Goal: Task Accomplishment & Management: Use online tool/utility

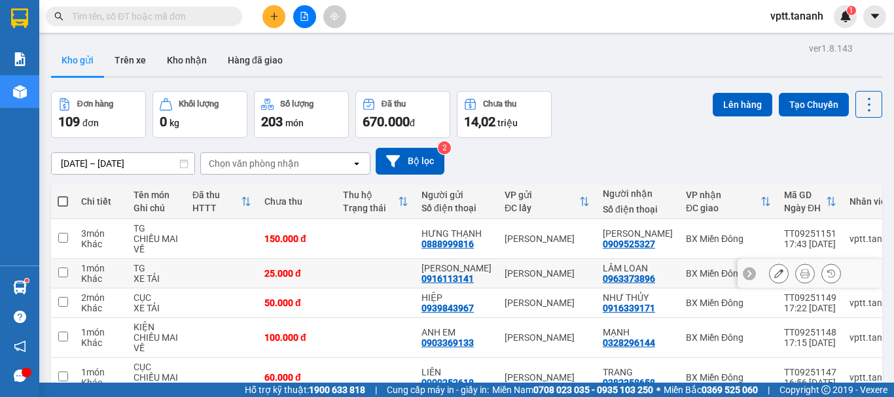
scroll to position [65, 0]
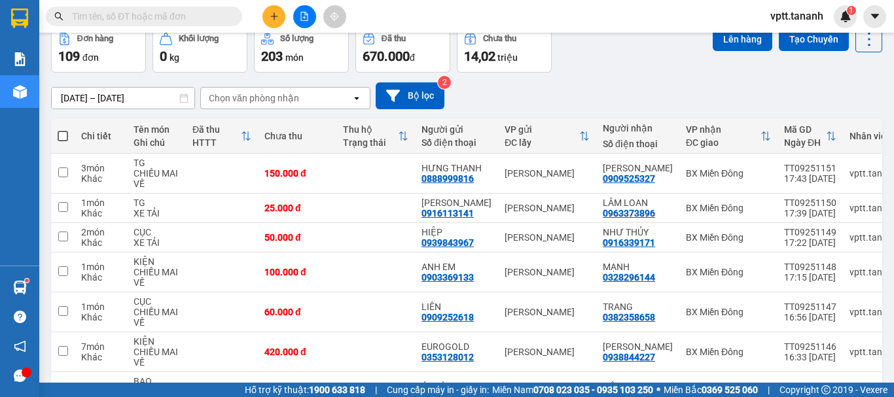
click at [61, 136] on span at bounding box center [63, 136] width 10 height 10
click at [63, 130] on input "checkbox" at bounding box center [63, 130] width 0 height 0
checkbox input "true"
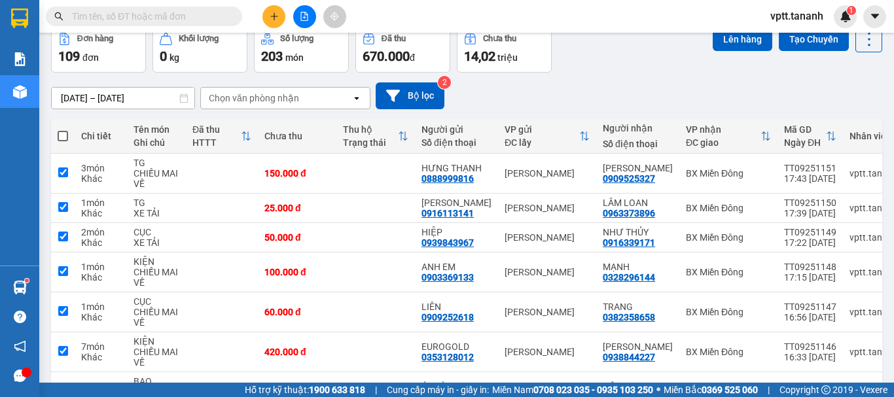
checkbox input "true"
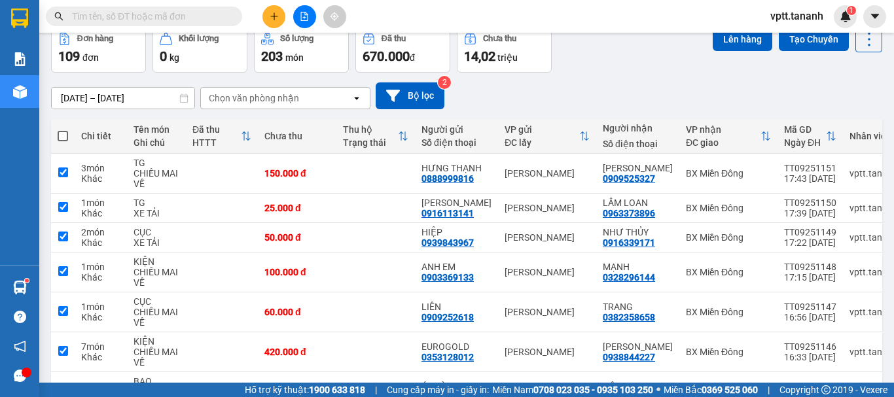
checkbox input "true"
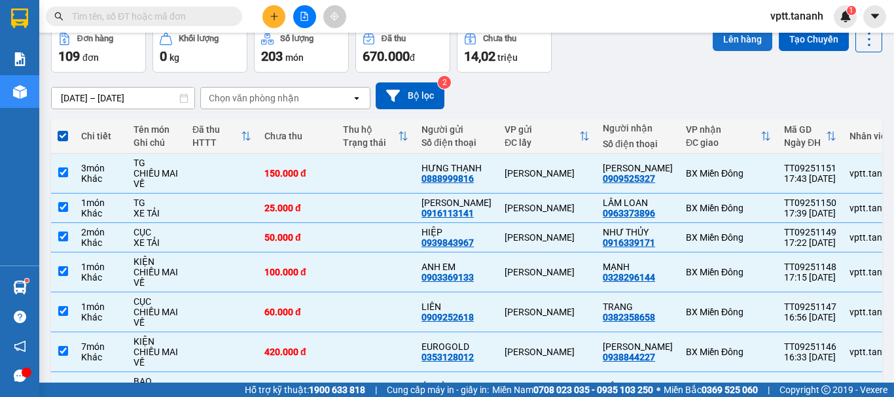
click at [723, 40] on button "Lên hàng" at bounding box center [743, 39] width 60 height 24
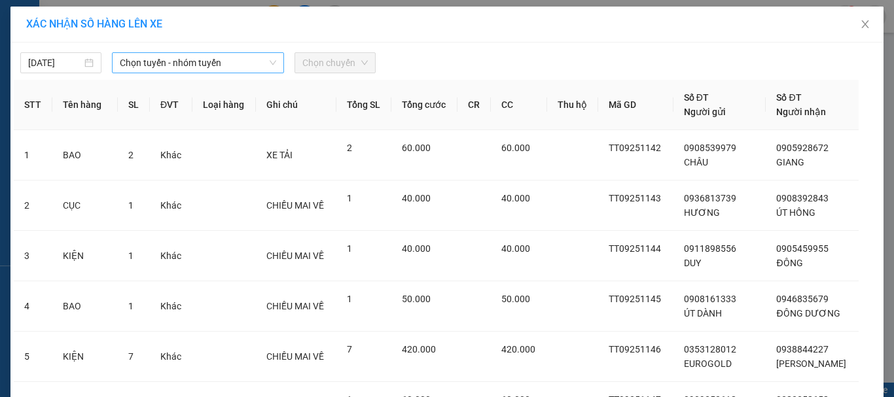
click at [200, 60] on span "Chọn tuyến - nhóm tuyến" at bounding box center [198, 63] width 156 height 20
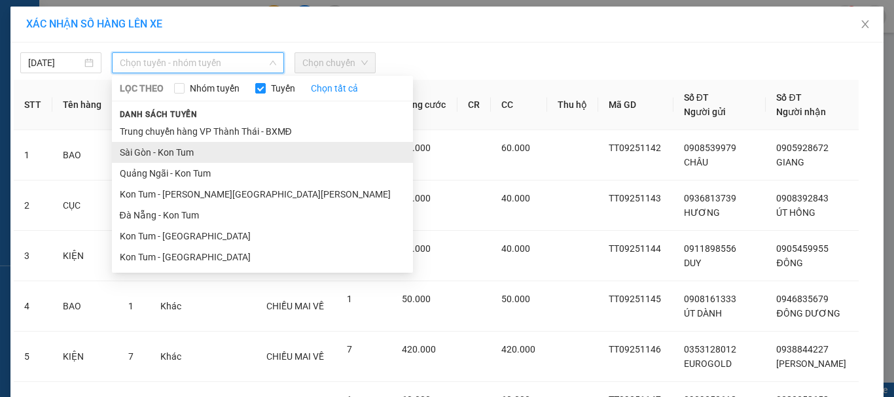
click at [183, 154] on li "Sài Gòn - Kon Tum" at bounding box center [262, 152] width 301 height 21
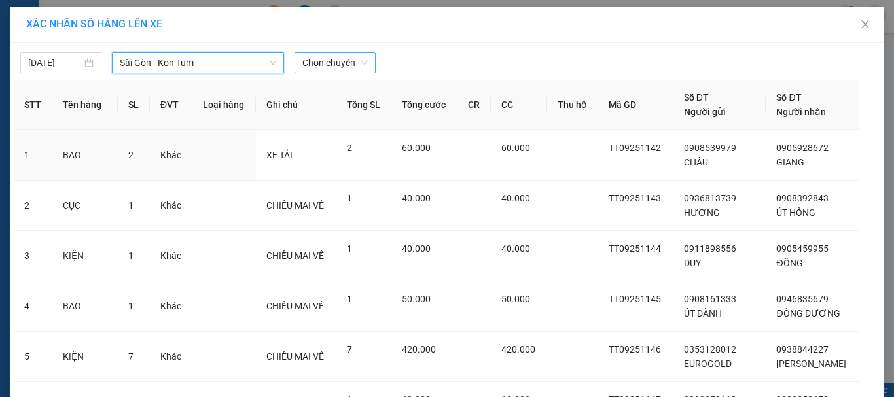
click at [318, 65] on span "Chọn chuyến" at bounding box center [334, 63] width 65 height 20
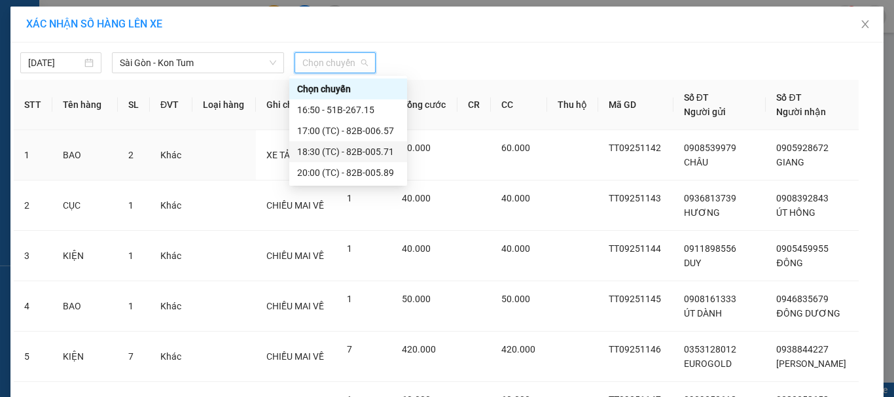
click at [359, 152] on div "18:30 (TC) - 82B-005.71" at bounding box center [348, 152] width 102 height 14
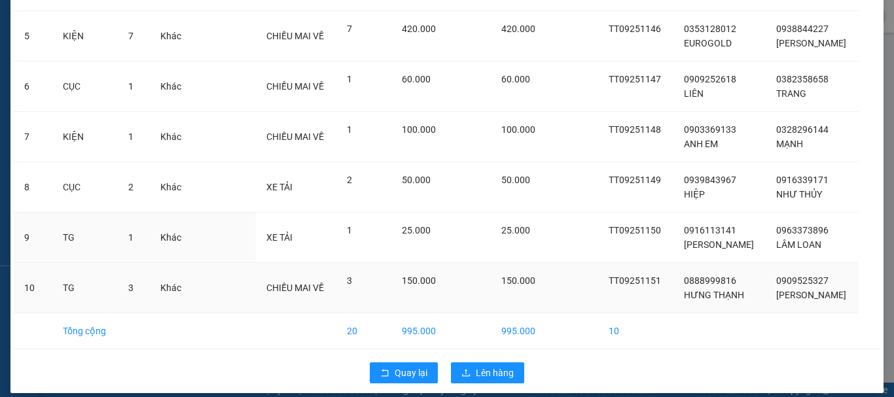
scroll to position [352, 0]
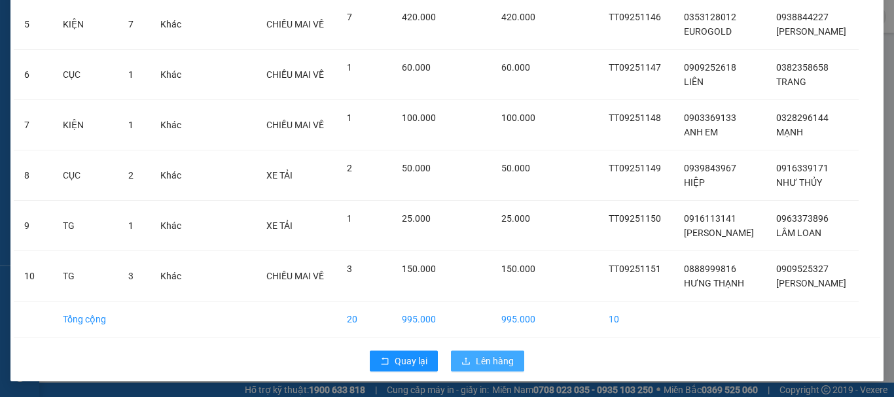
click at [491, 364] on span "Lên hàng" at bounding box center [495, 361] width 38 height 14
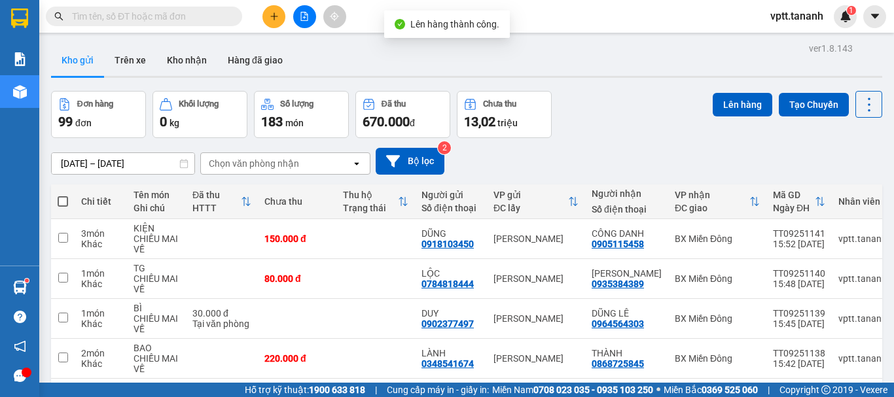
click at [63, 202] on span at bounding box center [63, 201] width 10 height 10
click at [63, 195] on input "checkbox" at bounding box center [63, 195] width 0 height 0
checkbox input "true"
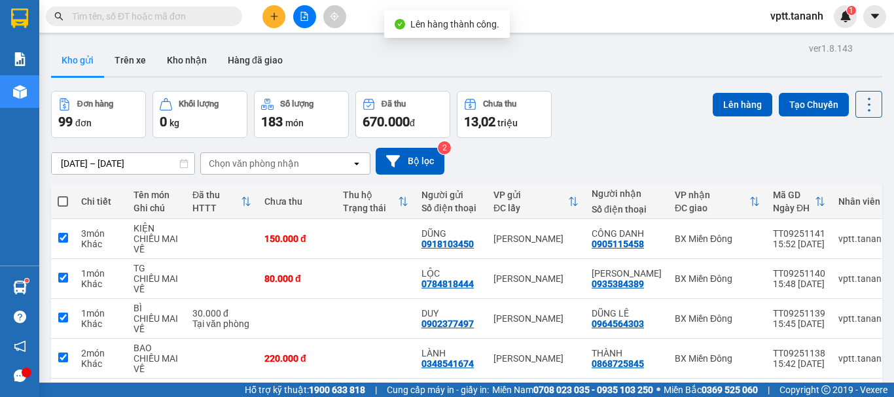
checkbox input "true"
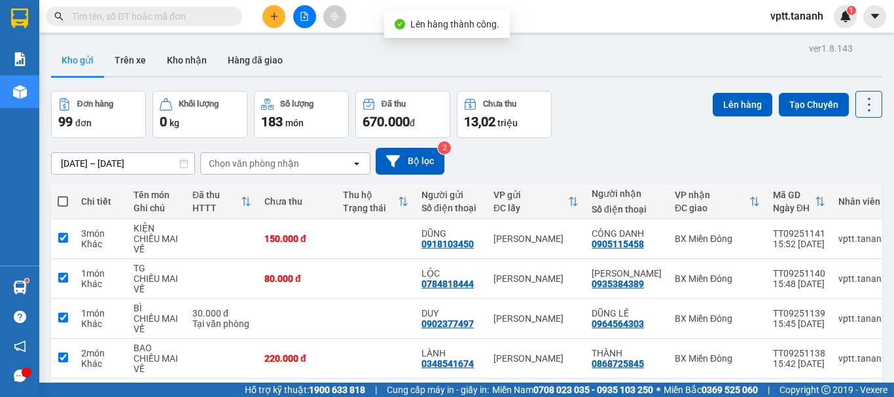
checkbox input "true"
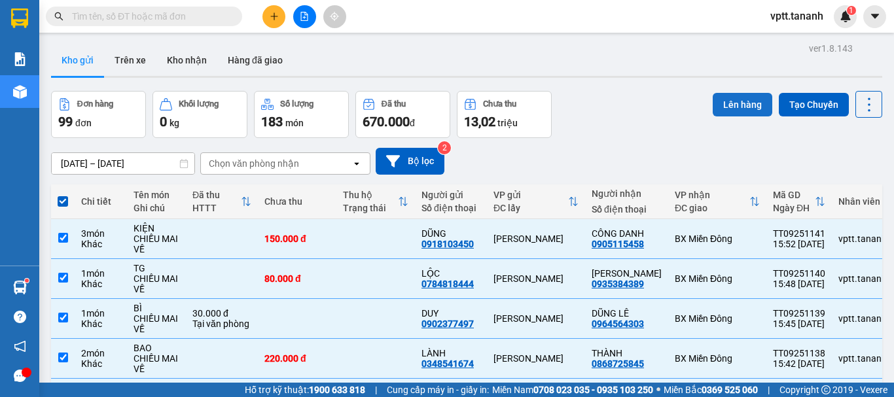
click at [744, 100] on button "Lên hàng" at bounding box center [743, 105] width 60 height 24
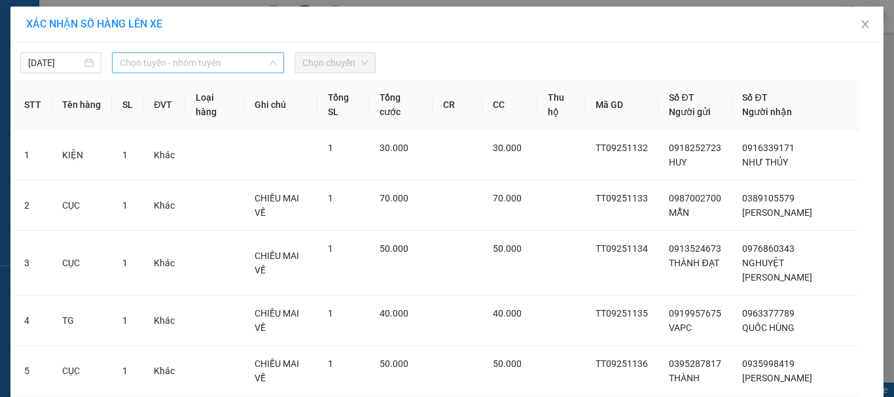
click at [215, 60] on span "Chọn tuyến - nhóm tuyến" at bounding box center [198, 63] width 156 height 20
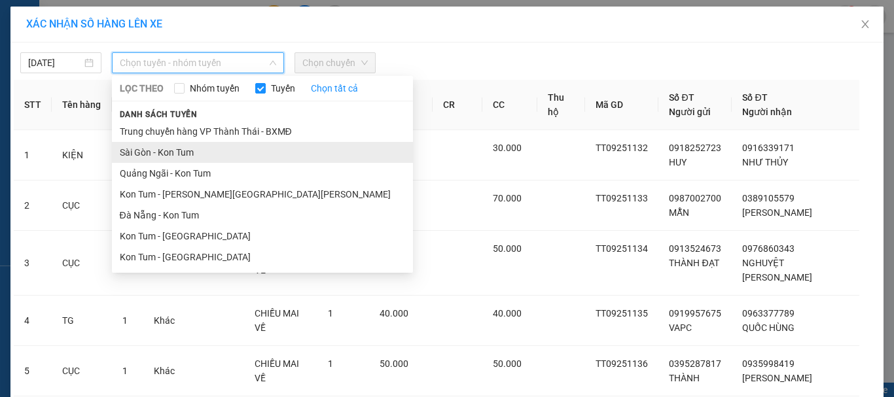
click at [192, 153] on li "Sài Gòn - Kon Tum" at bounding box center [262, 152] width 301 height 21
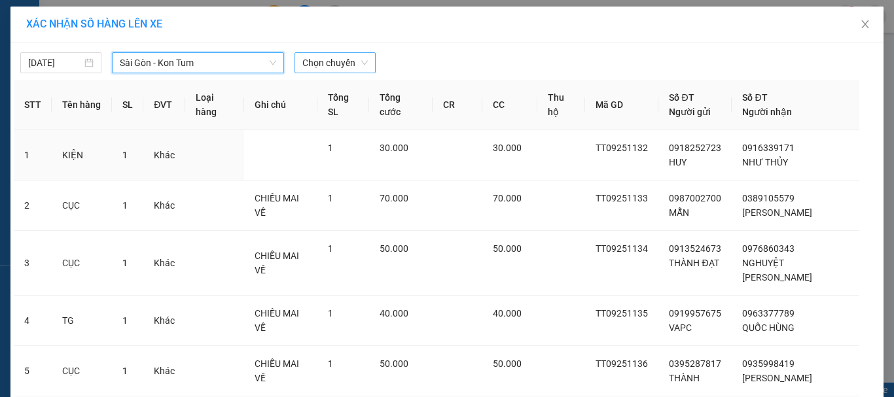
click at [309, 68] on span "Chọn chuyến" at bounding box center [334, 63] width 65 height 20
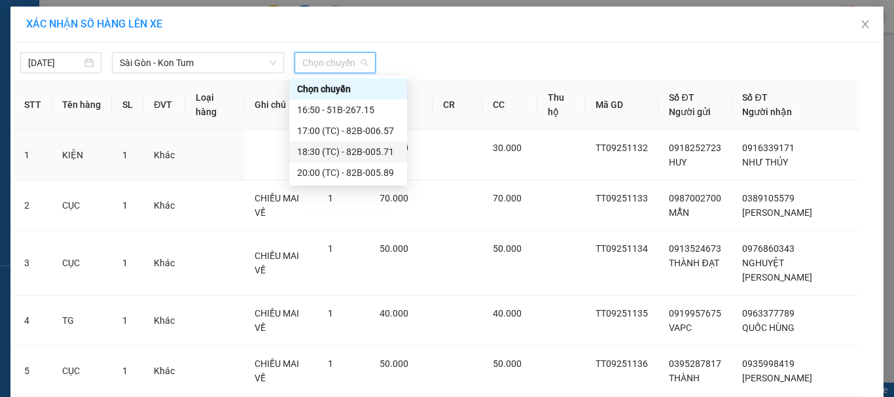
click at [331, 149] on div "18:30 (TC) - 82B-005.71" at bounding box center [348, 152] width 102 height 14
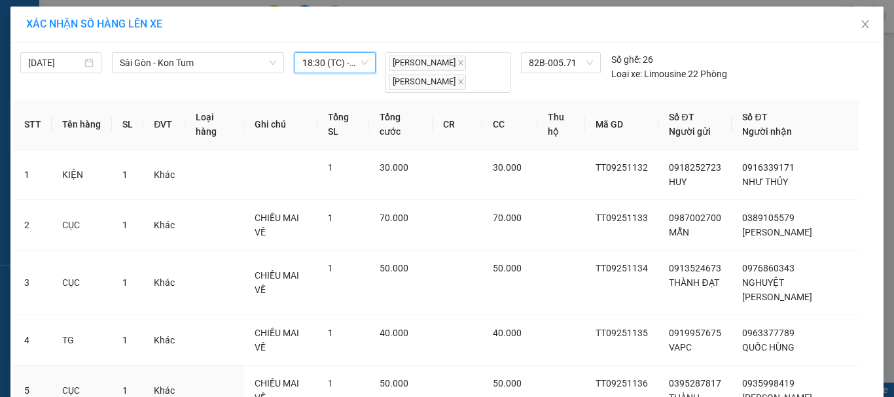
scroll to position [352, 0]
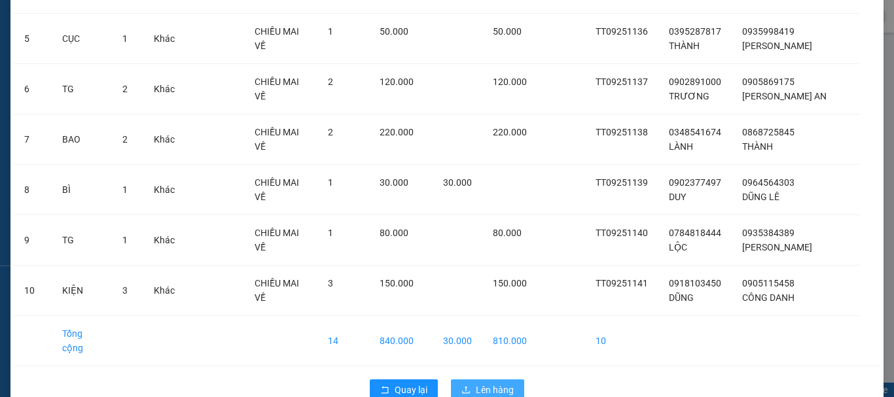
click at [496, 383] on span "Lên hàng" at bounding box center [495, 390] width 38 height 14
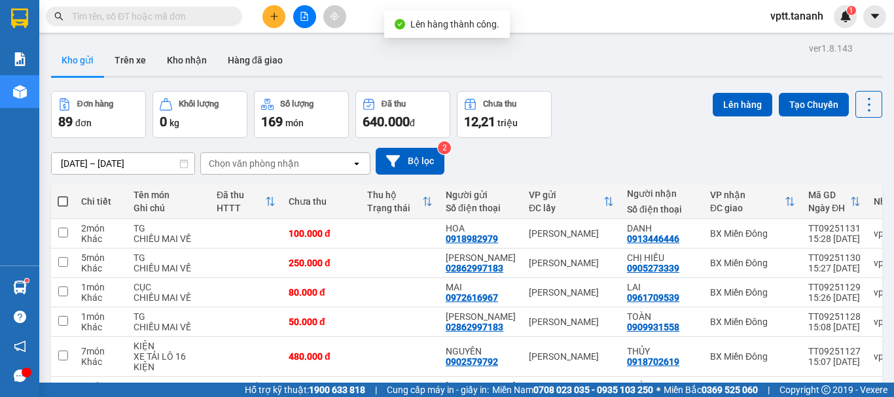
click at [64, 203] on span at bounding box center [63, 201] width 10 height 10
click at [63, 195] on input "checkbox" at bounding box center [63, 195] width 0 height 0
checkbox input "true"
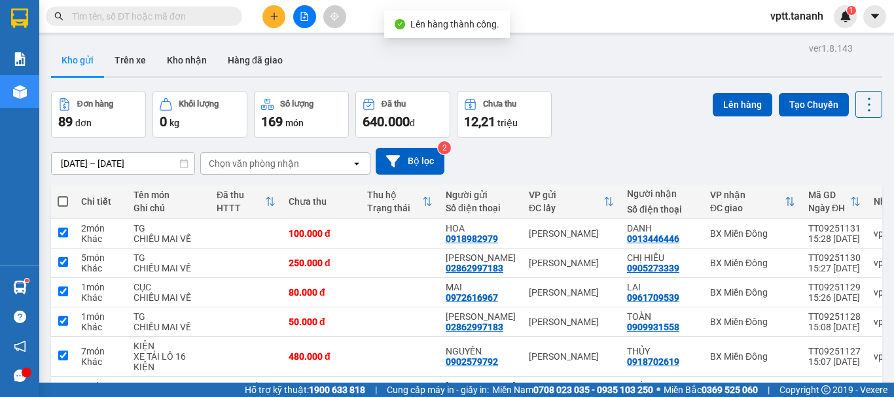
checkbox input "true"
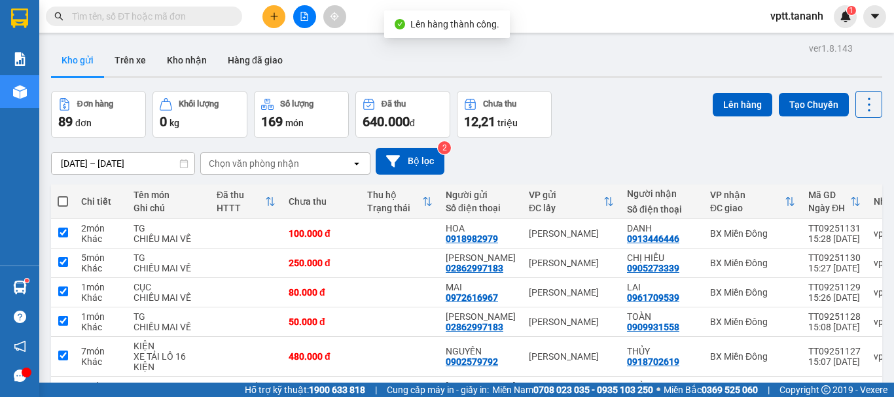
checkbox input "true"
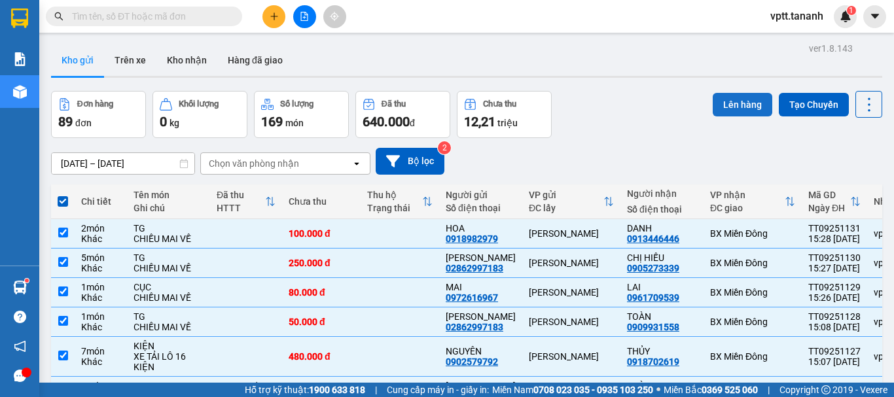
click at [725, 105] on button "Lên hàng" at bounding box center [743, 105] width 60 height 24
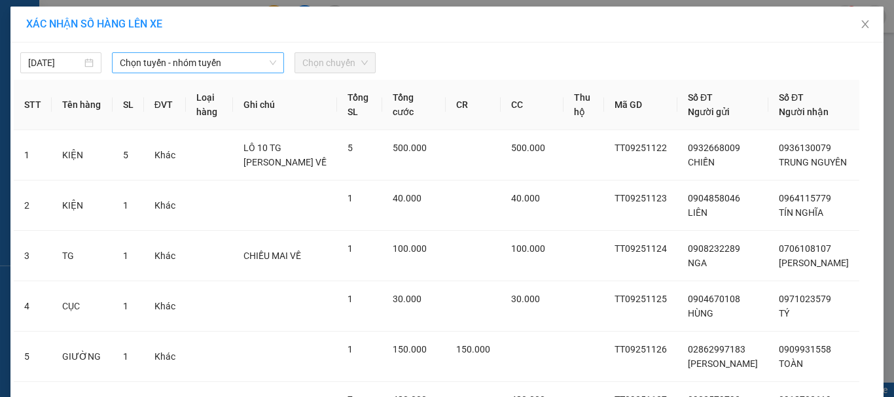
click at [225, 65] on span "Chọn tuyến - nhóm tuyến" at bounding box center [198, 63] width 156 height 20
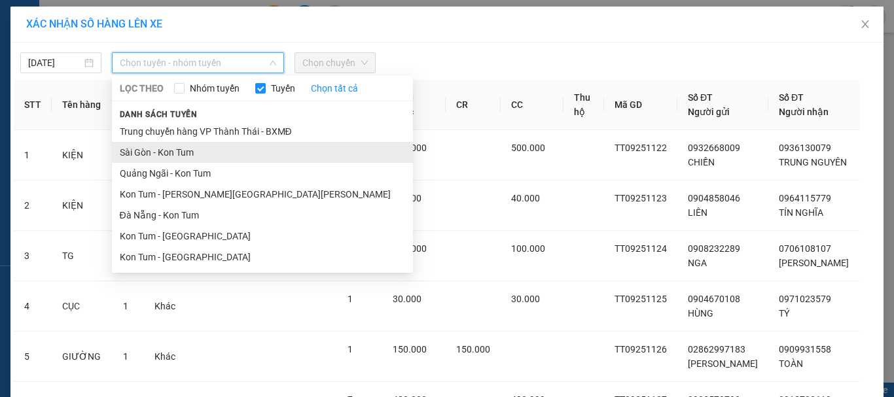
click at [208, 156] on li "Sài Gòn - Kon Tum" at bounding box center [262, 152] width 301 height 21
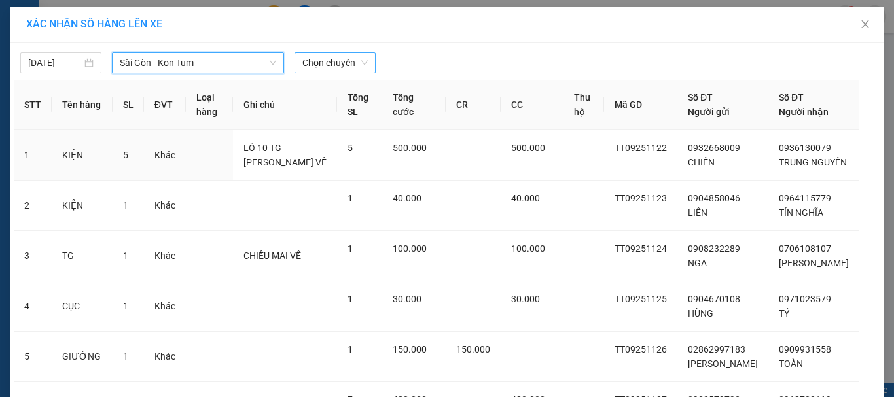
click at [308, 63] on span "Chọn chuyến" at bounding box center [334, 63] width 65 height 20
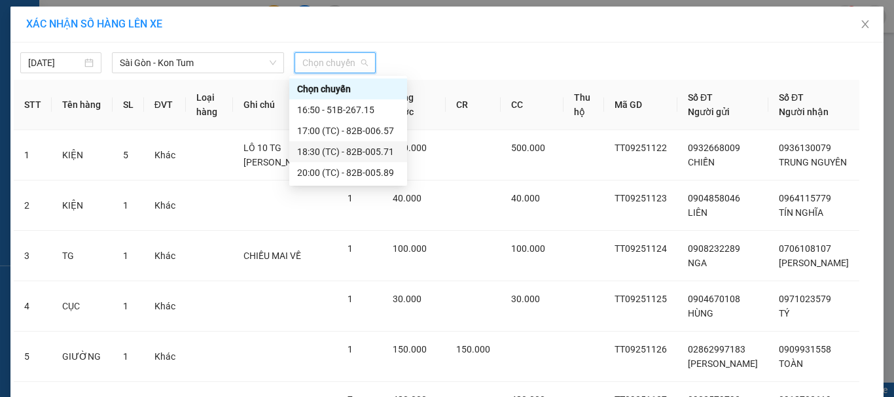
click at [372, 150] on div "18:30 (TC) - 82B-005.71" at bounding box center [348, 152] width 102 height 14
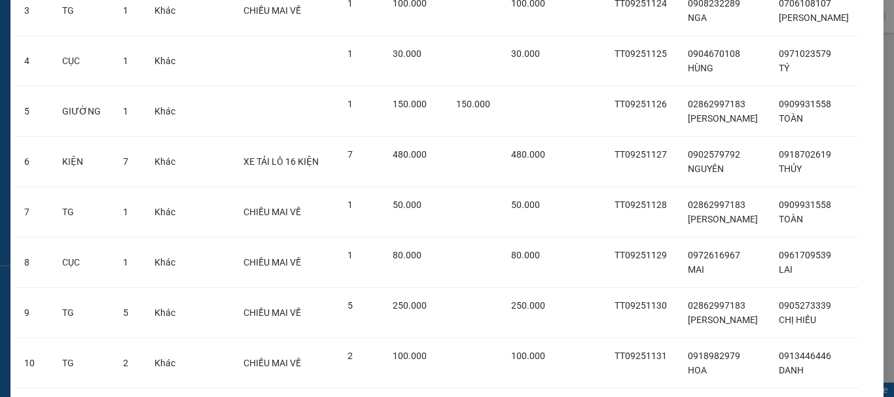
scroll to position [381, 0]
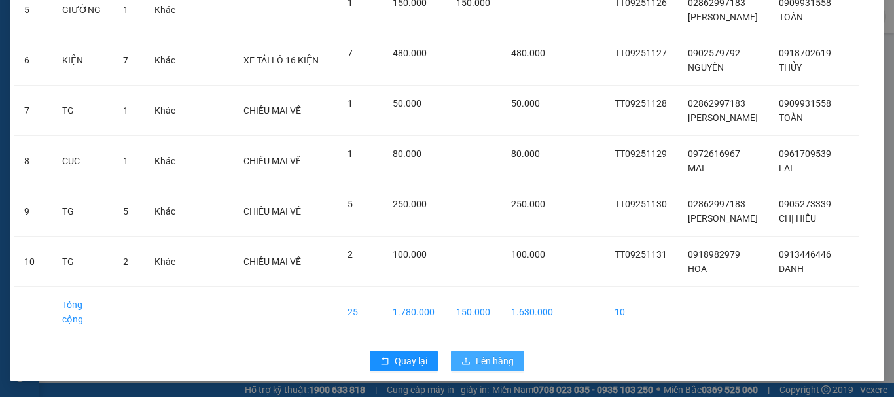
click at [498, 356] on span "Lên hàng" at bounding box center [495, 361] width 38 height 14
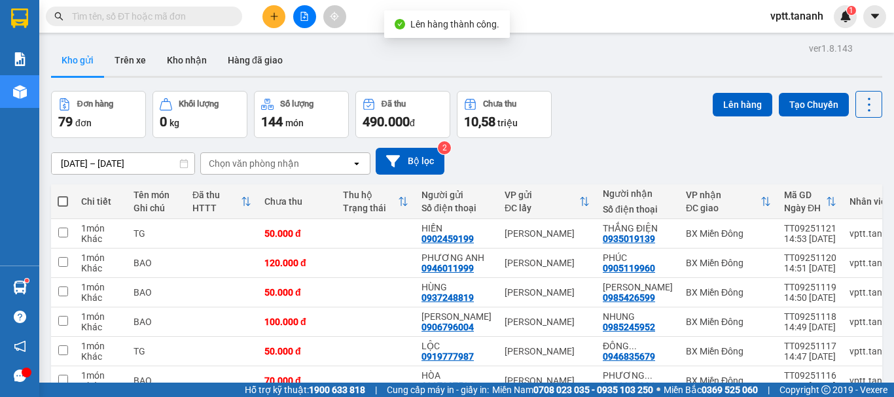
click at [63, 199] on span at bounding box center [63, 201] width 10 height 10
click at [63, 195] on input "checkbox" at bounding box center [63, 195] width 0 height 0
checkbox input "true"
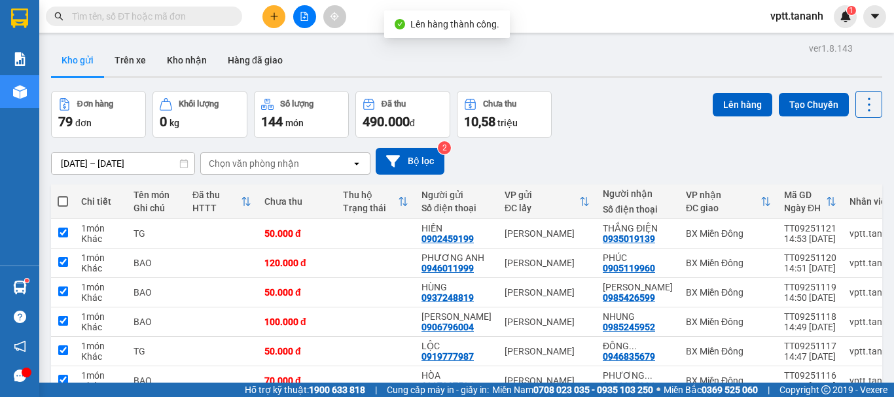
checkbox input "true"
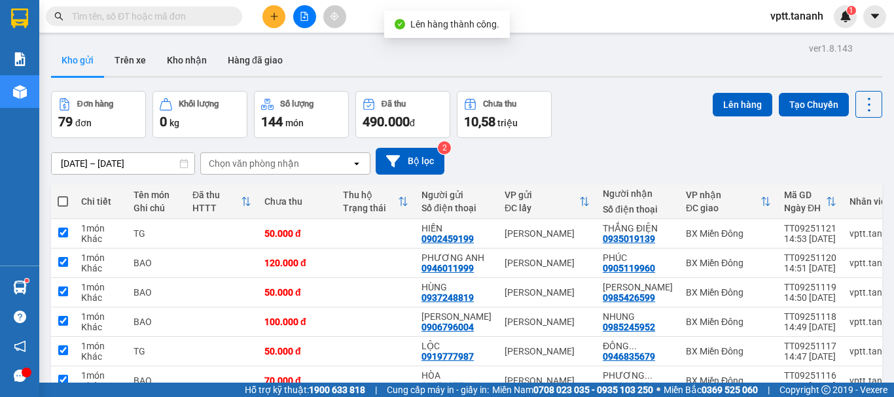
checkbox input "true"
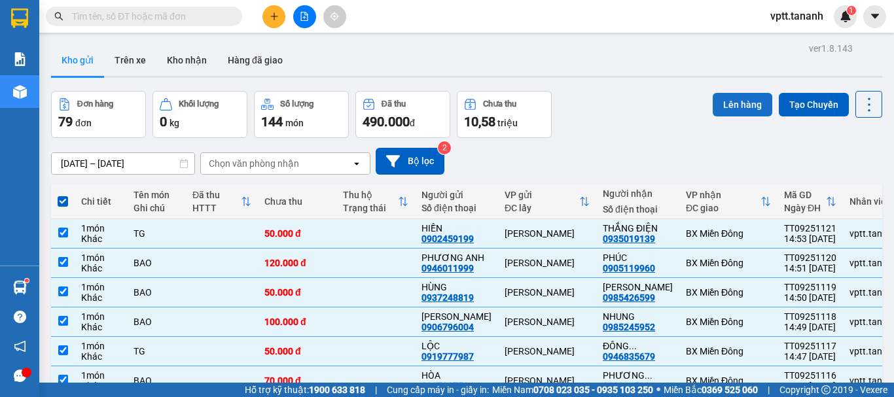
click at [735, 104] on button "Lên hàng" at bounding box center [743, 105] width 60 height 24
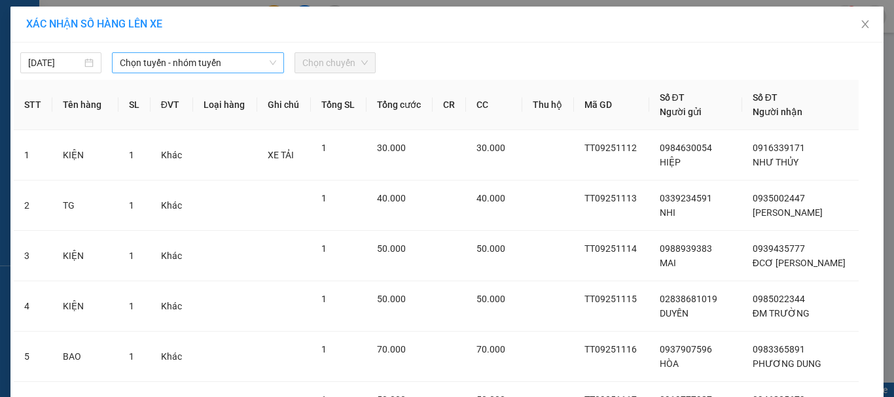
click at [196, 64] on span "Chọn tuyến - nhóm tuyến" at bounding box center [198, 63] width 156 height 20
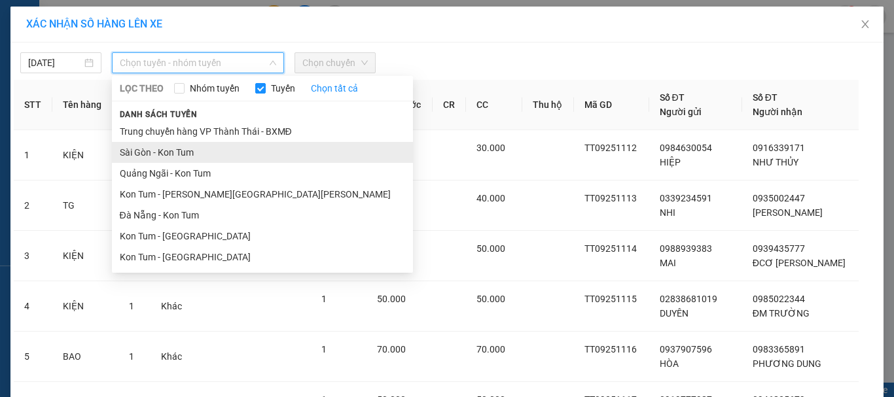
click at [184, 149] on li "Sài Gòn - Kon Tum" at bounding box center [262, 152] width 301 height 21
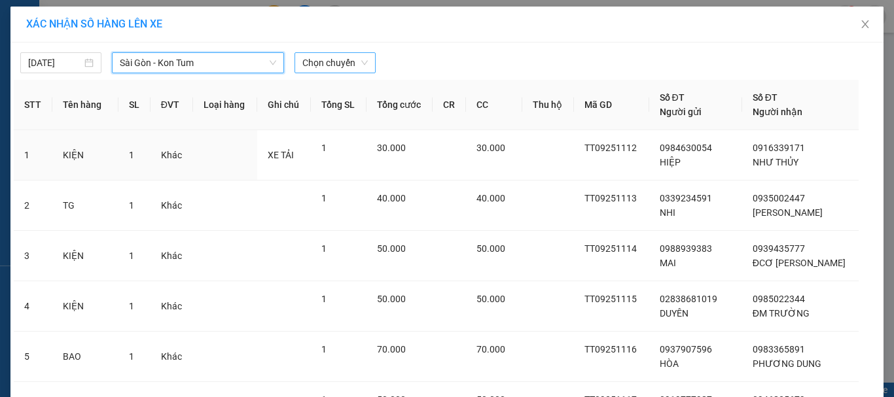
click at [336, 66] on span "Chọn chuyến" at bounding box center [334, 63] width 65 height 20
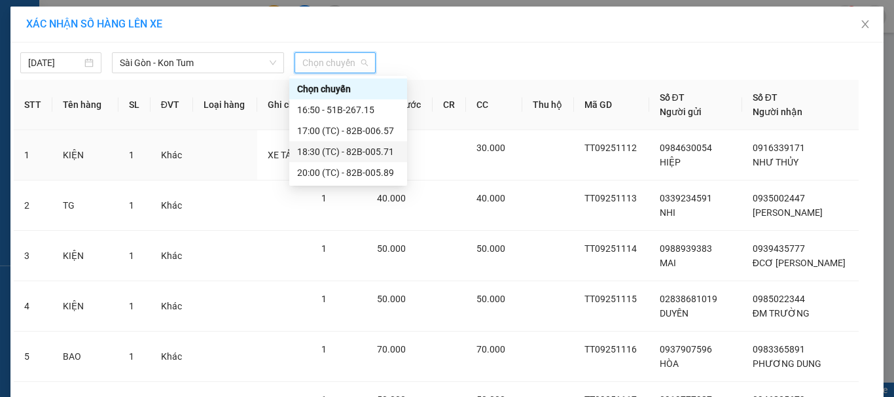
click at [333, 151] on div "18:30 (TC) - 82B-005.71" at bounding box center [348, 152] width 102 height 14
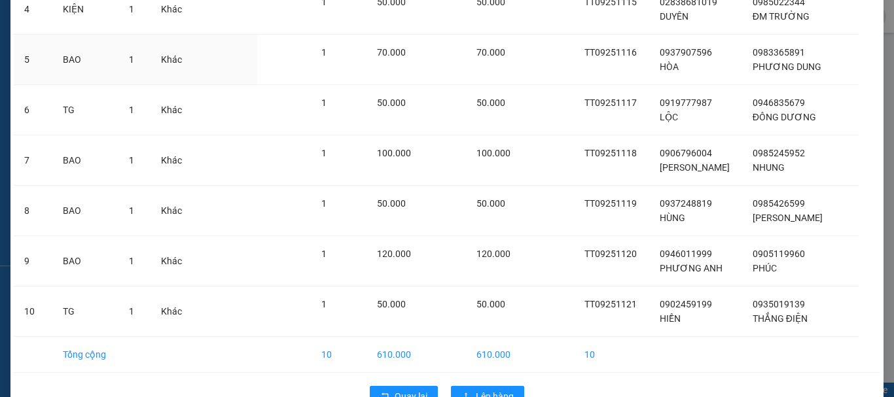
scroll to position [352, 0]
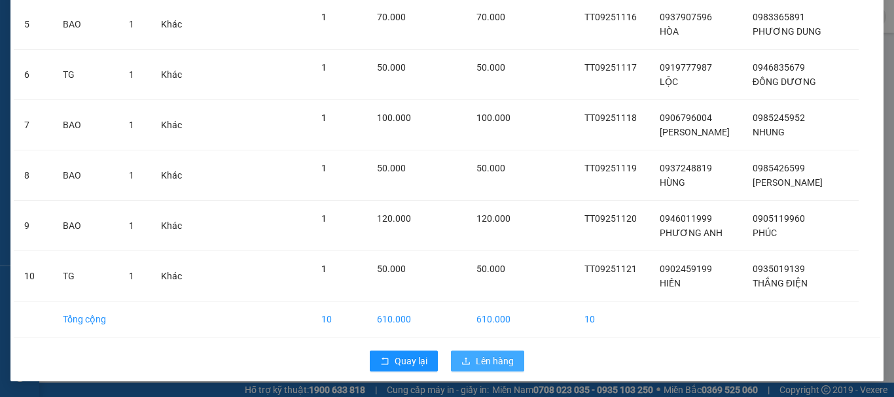
click at [498, 360] on span "Lên hàng" at bounding box center [495, 361] width 38 height 14
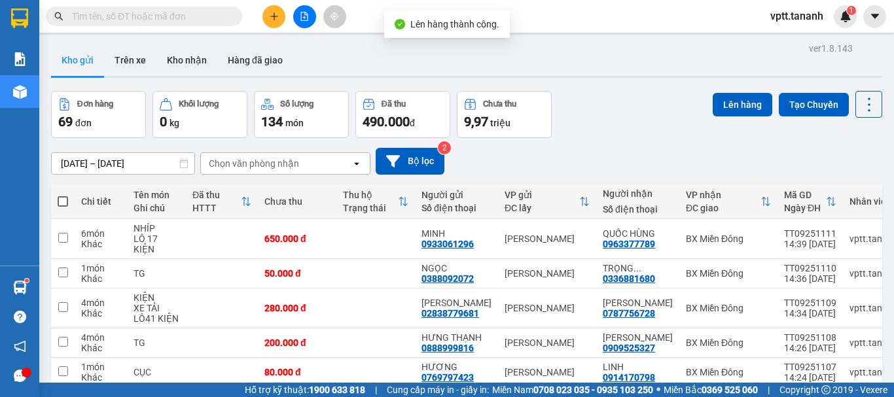
click at [64, 202] on span at bounding box center [63, 201] width 10 height 10
click at [63, 195] on input "checkbox" at bounding box center [63, 195] width 0 height 0
checkbox input "true"
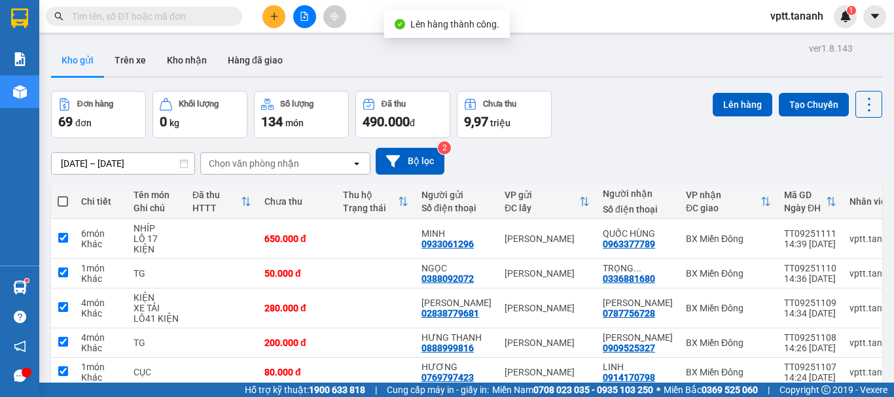
checkbox input "true"
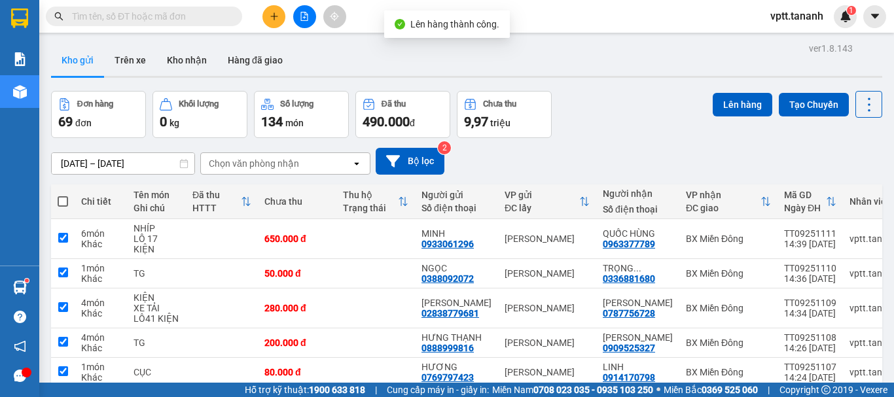
checkbox input "true"
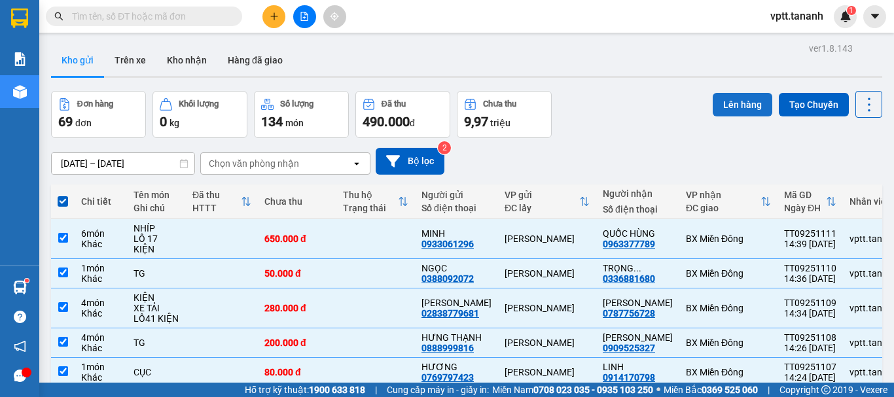
click at [734, 105] on button "Lên hàng" at bounding box center [743, 105] width 60 height 24
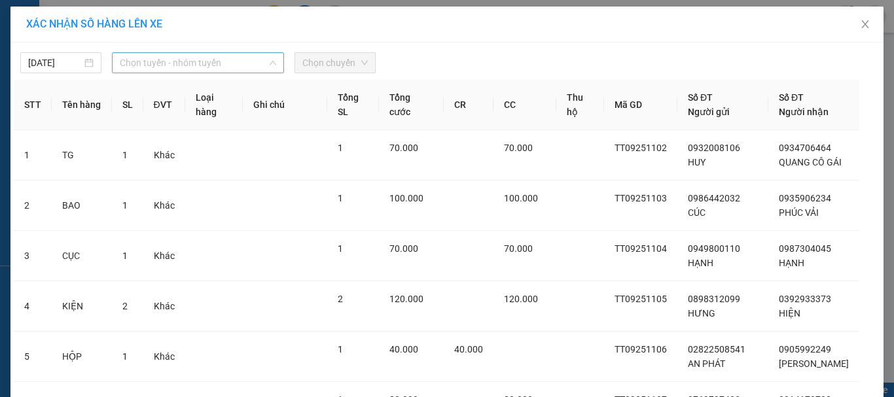
click at [227, 64] on span "Chọn tuyến - nhóm tuyến" at bounding box center [198, 63] width 156 height 20
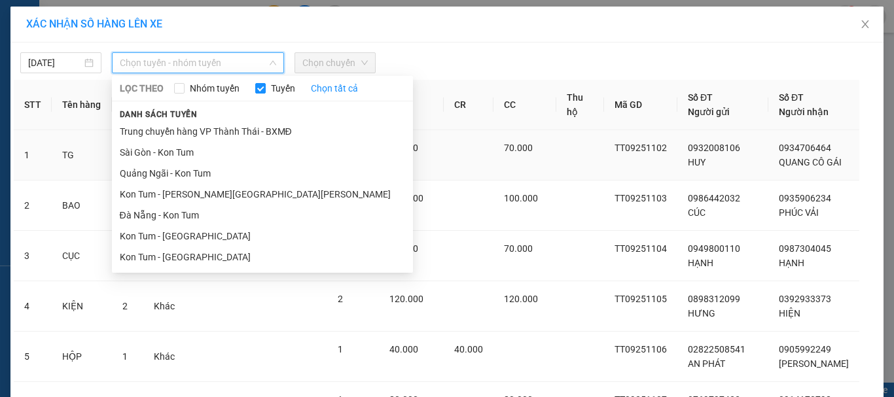
click at [219, 155] on li "Sài Gòn - Kon Tum" at bounding box center [262, 152] width 301 height 21
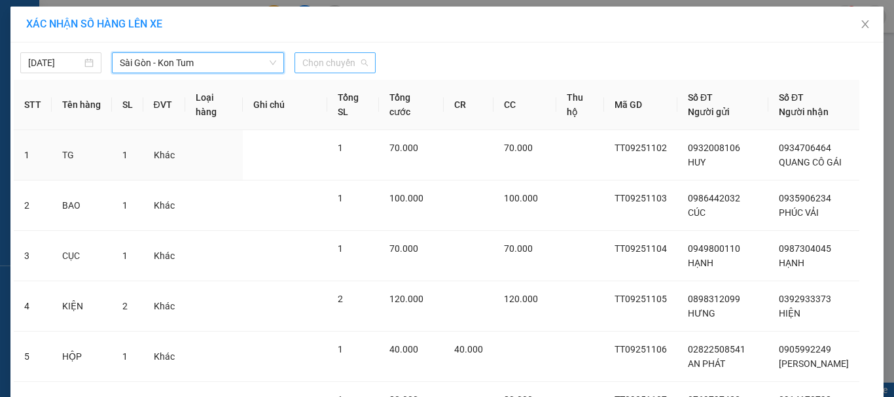
click at [340, 62] on span "Chọn chuyến" at bounding box center [334, 63] width 65 height 20
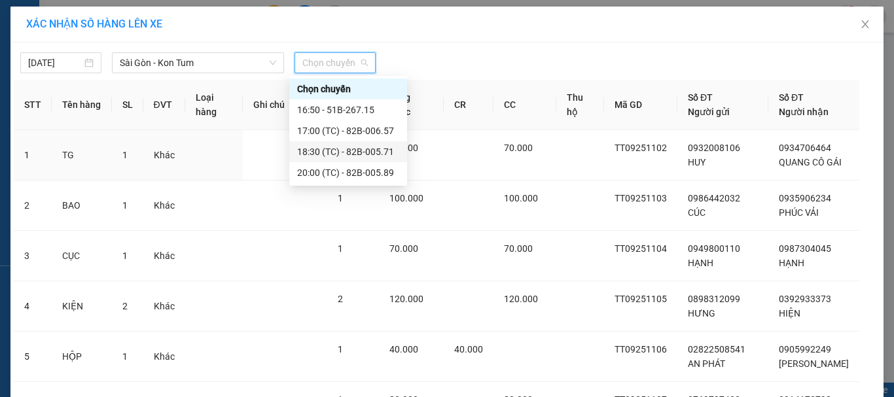
click at [349, 149] on div "18:30 (TC) - 82B-005.71" at bounding box center [348, 152] width 102 height 14
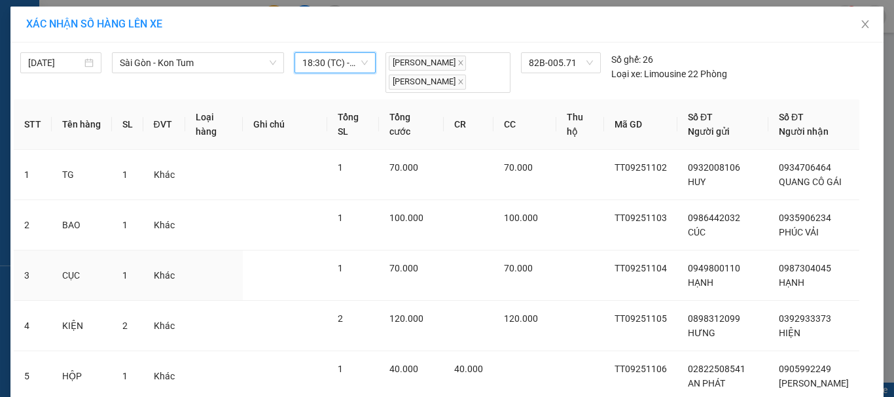
scroll to position [352, 0]
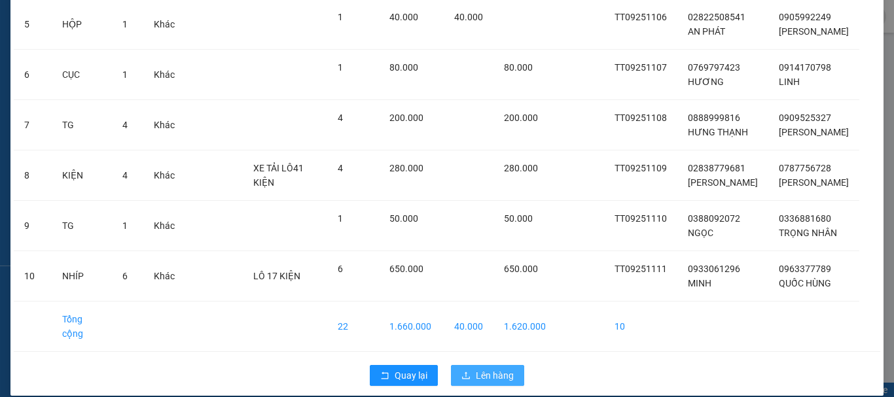
click at [514, 365] on button "Lên hàng" at bounding box center [487, 375] width 73 height 21
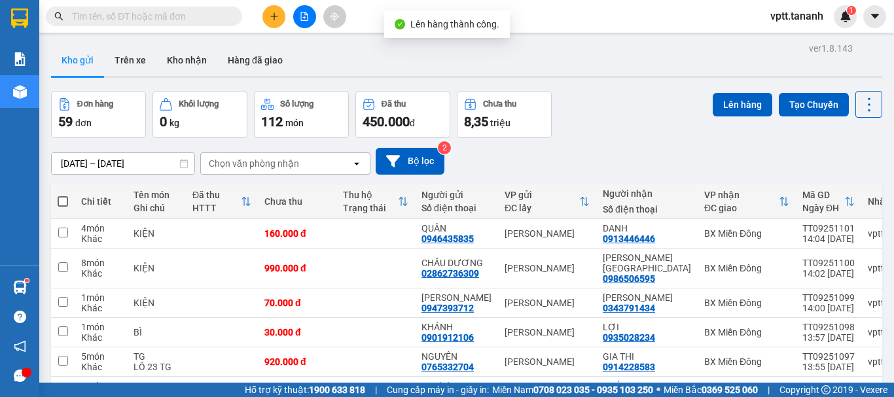
click at [62, 202] on span at bounding box center [63, 201] width 10 height 10
click at [63, 195] on input "checkbox" at bounding box center [63, 195] width 0 height 0
checkbox input "true"
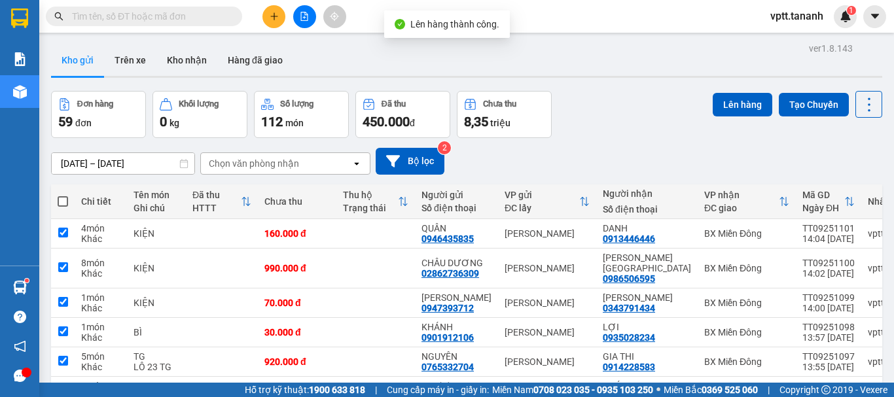
checkbox input "true"
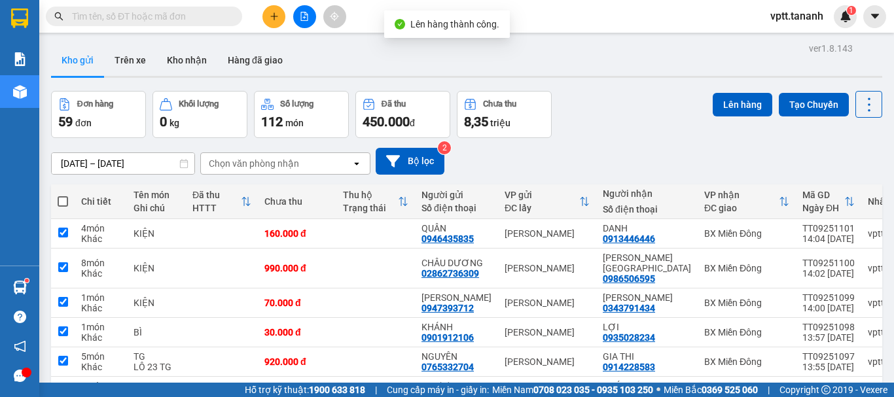
checkbox input "true"
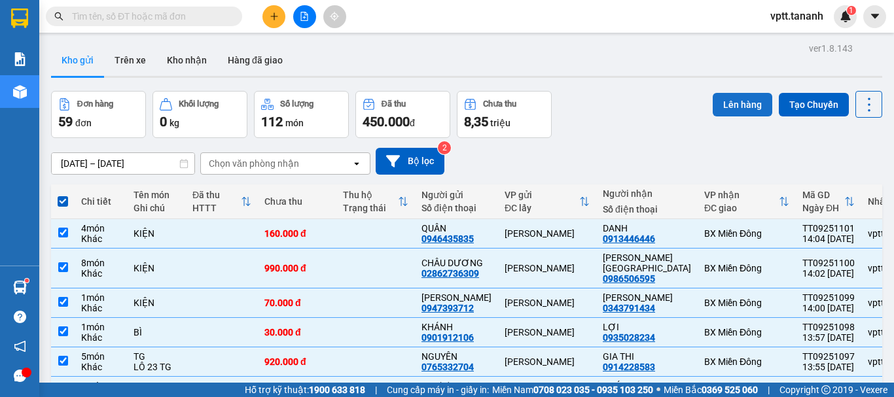
click at [738, 108] on button "Lên hàng" at bounding box center [743, 105] width 60 height 24
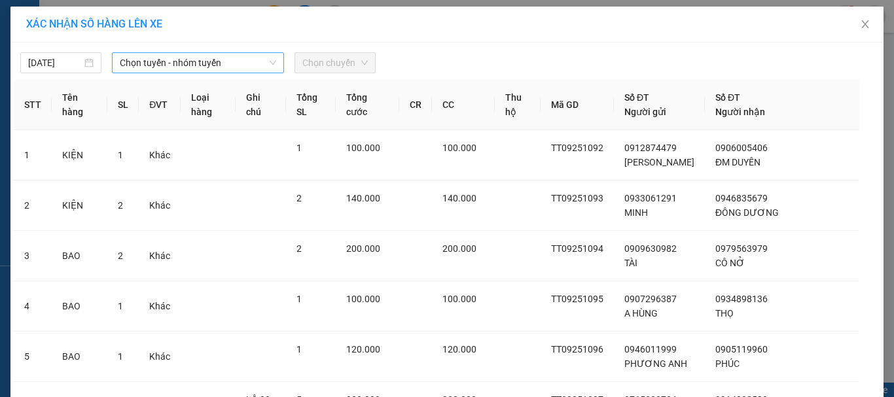
click at [223, 68] on span "Chọn tuyến - nhóm tuyến" at bounding box center [198, 63] width 156 height 20
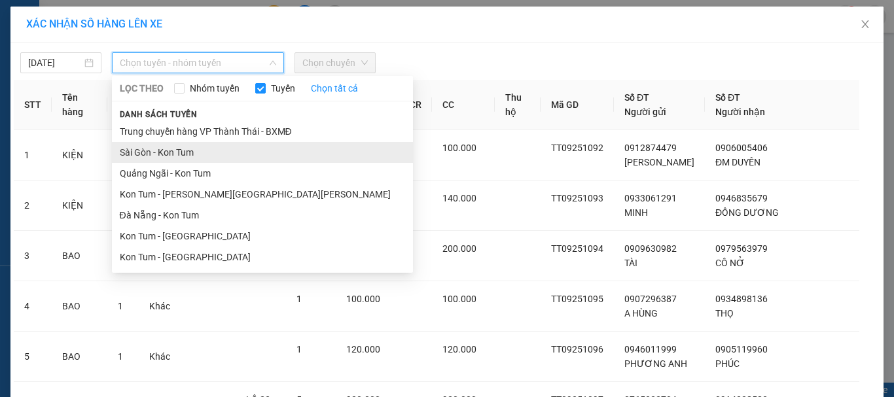
click at [198, 154] on li "Sài Gòn - Kon Tum" at bounding box center [262, 152] width 301 height 21
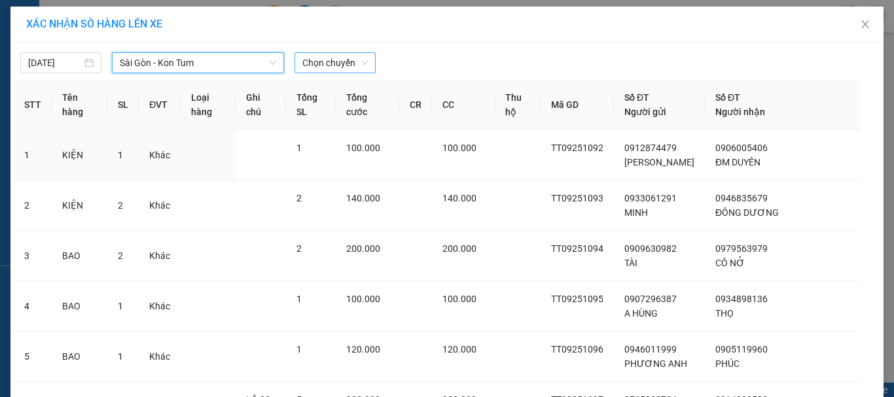
click at [327, 64] on span "Chọn chuyến" at bounding box center [334, 63] width 65 height 20
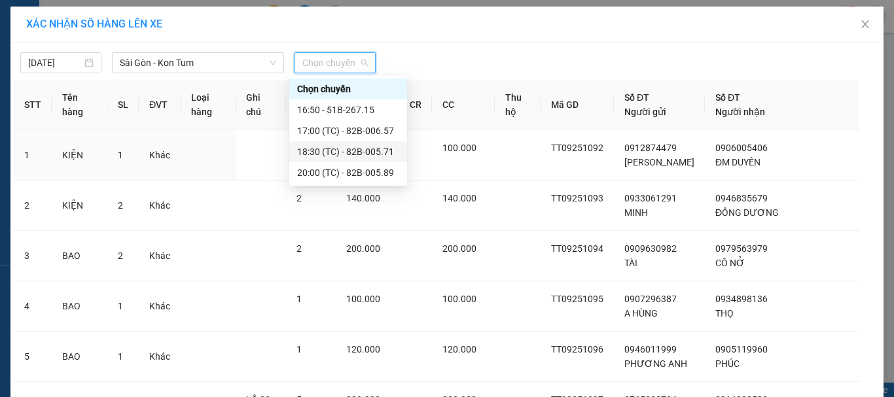
click at [346, 151] on div "18:30 (TC) - 82B-005.71" at bounding box center [348, 152] width 102 height 14
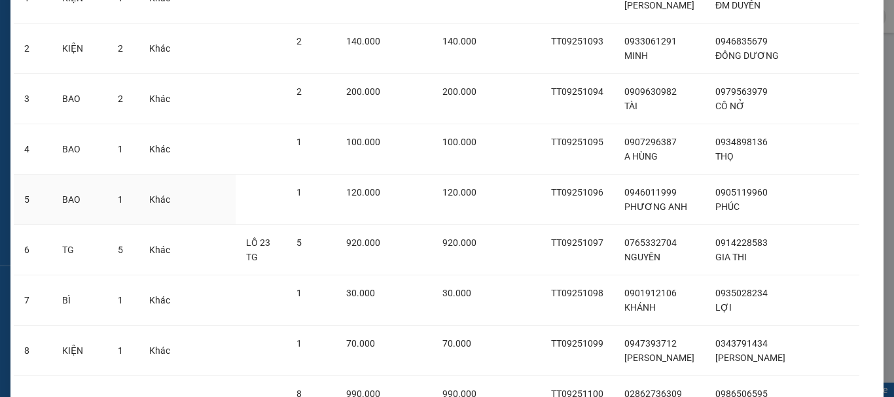
scroll to position [352, 0]
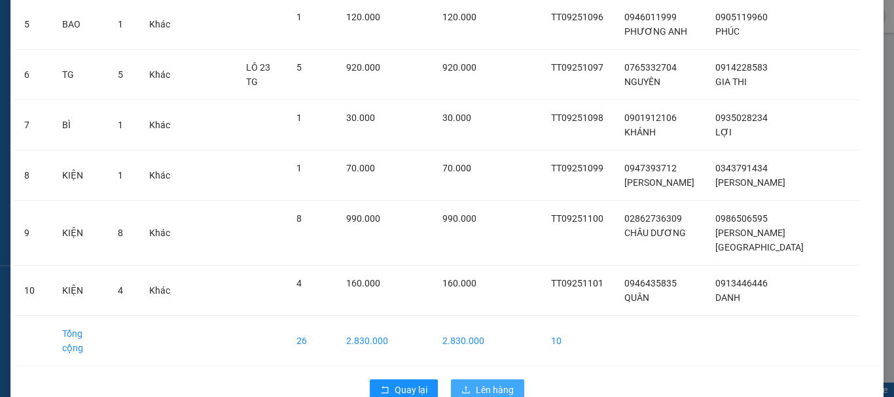
click at [495, 383] on span "Lên hàng" at bounding box center [495, 390] width 38 height 14
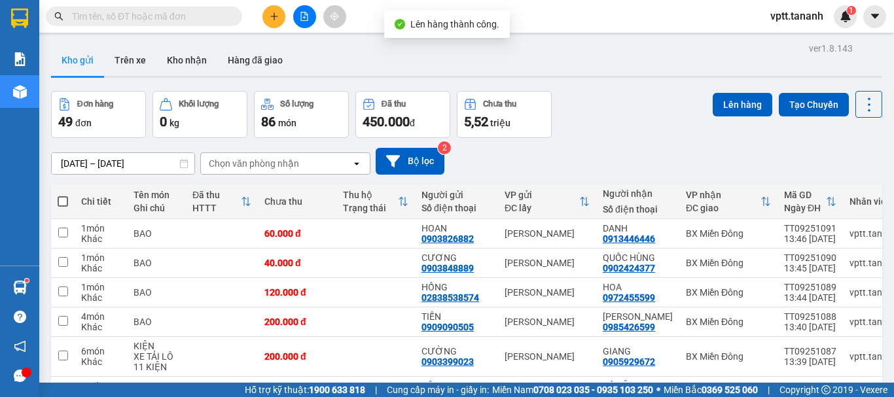
click at [63, 201] on span at bounding box center [63, 201] width 10 height 10
click at [63, 195] on input "checkbox" at bounding box center [63, 195] width 0 height 0
checkbox input "true"
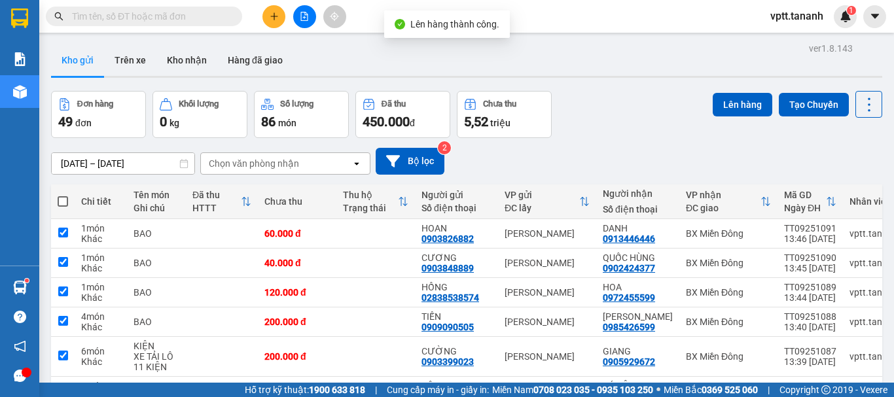
checkbox input "true"
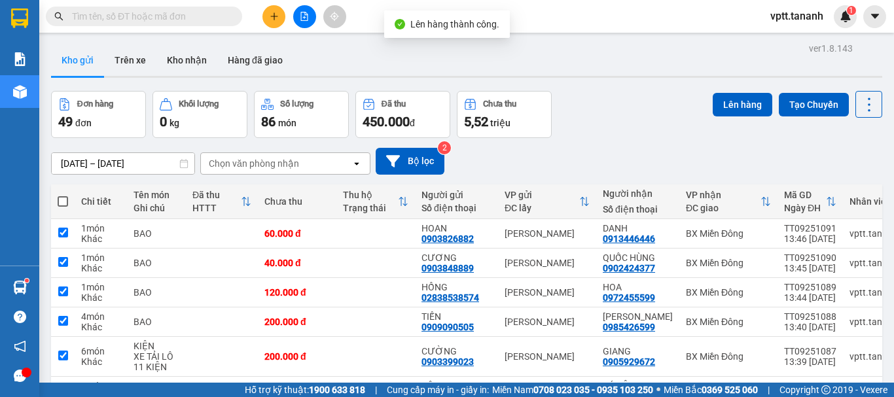
checkbox input "true"
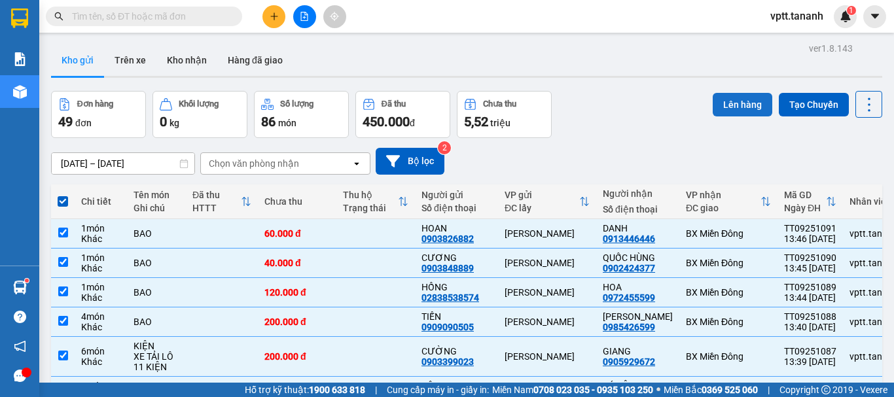
click at [730, 107] on button "Lên hàng" at bounding box center [743, 105] width 60 height 24
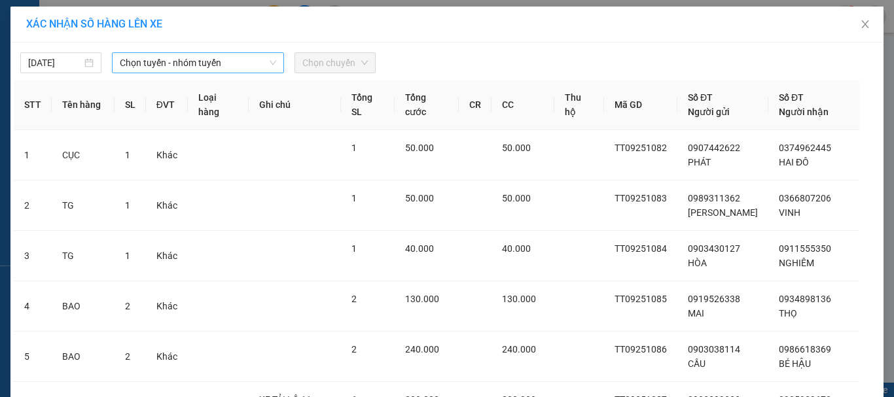
click at [179, 62] on span "Chọn tuyến - nhóm tuyến" at bounding box center [198, 63] width 156 height 20
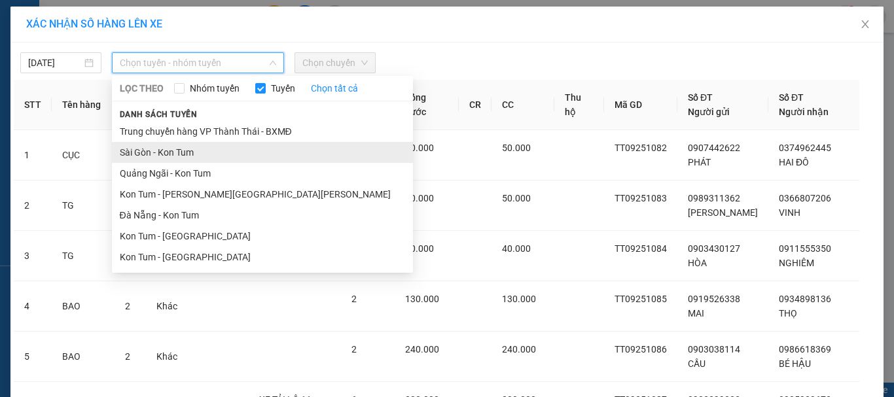
click at [187, 151] on li "Sài Gòn - Kon Tum" at bounding box center [262, 152] width 301 height 21
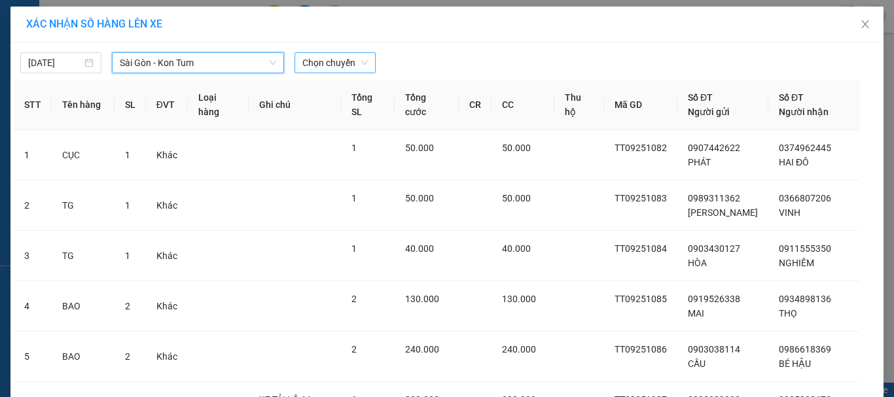
click at [340, 67] on span "Chọn chuyến" at bounding box center [334, 63] width 65 height 20
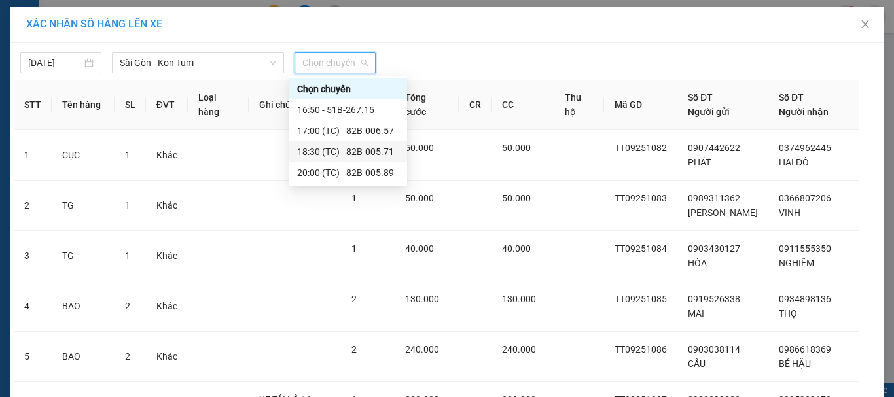
click at [329, 151] on div "18:30 (TC) - 82B-005.71" at bounding box center [348, 152] width 102 height 14
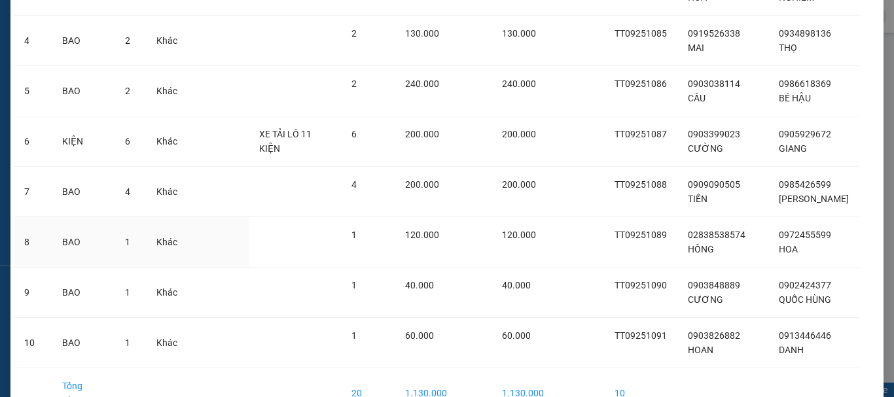
scroll to position [352, 0]
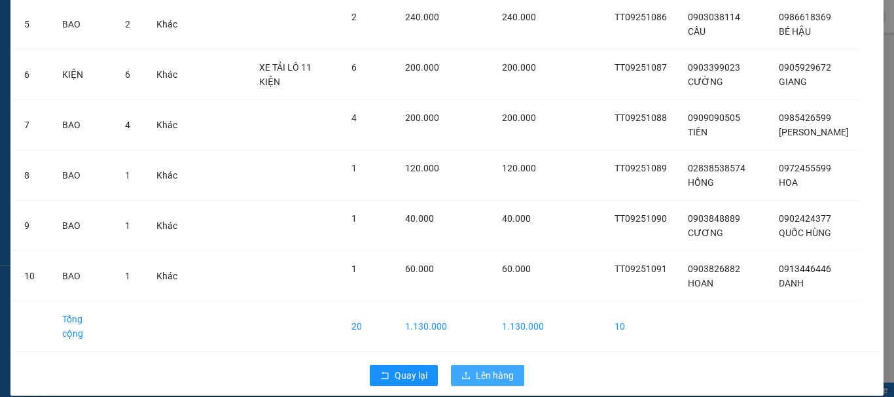
click at [501, 369] on span "Lên hàng" at bounding box center [495, 376] width 38 height 14
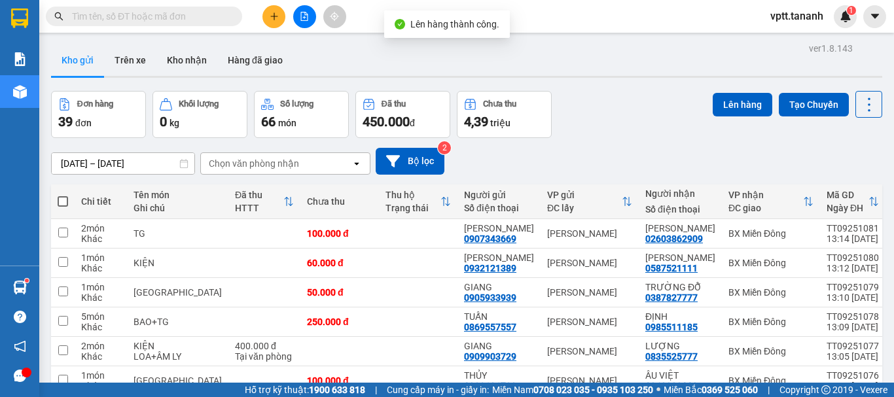
click at [64, 200] on span at bounding box center [63, 201] width 10 height 10
click at [63, 195] on input "checkbox" at bounding box center [63, 195] width 0 height 0
checkbox input "true"
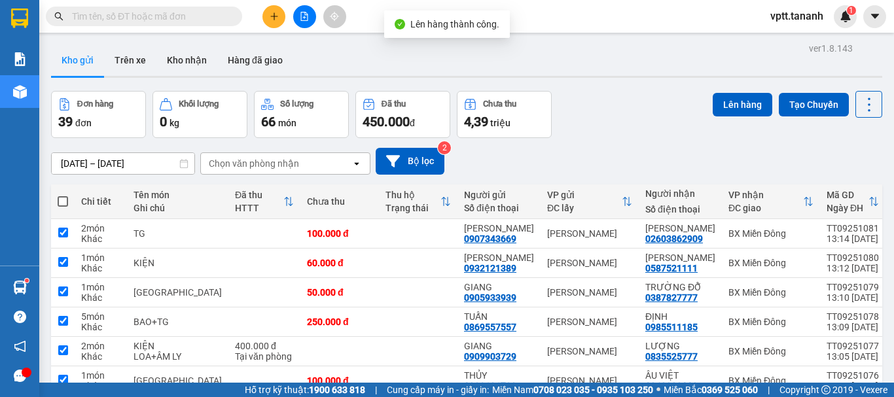
checkbox input "true"
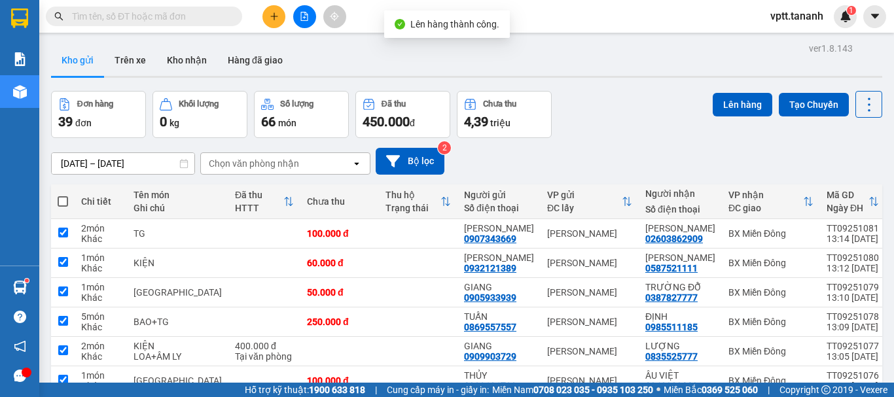
checkbox input "true"
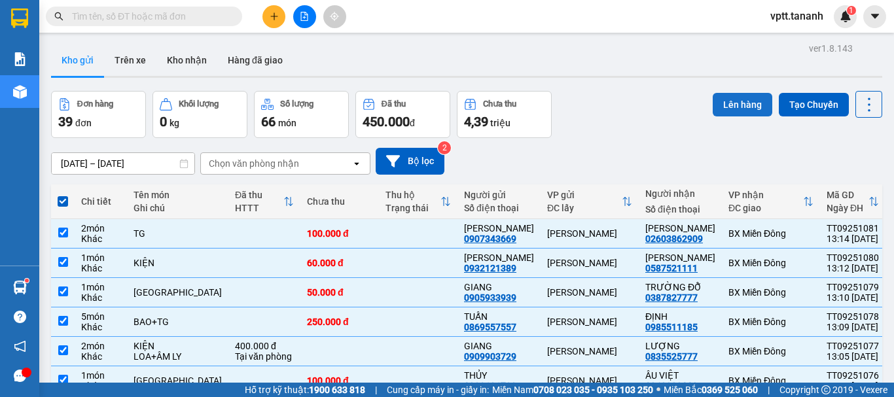
click at [723, 106] on button "Lên hàng" at bounding box center [743, 105] width 60 height 24
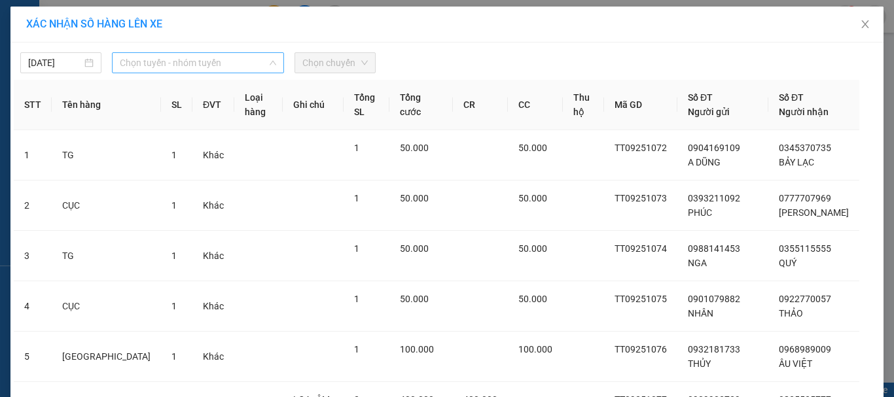
click at [145, 67] on span "Chọn tuyến - nhóm tuyến" at bounding box center [198, 63] width 156 height 20
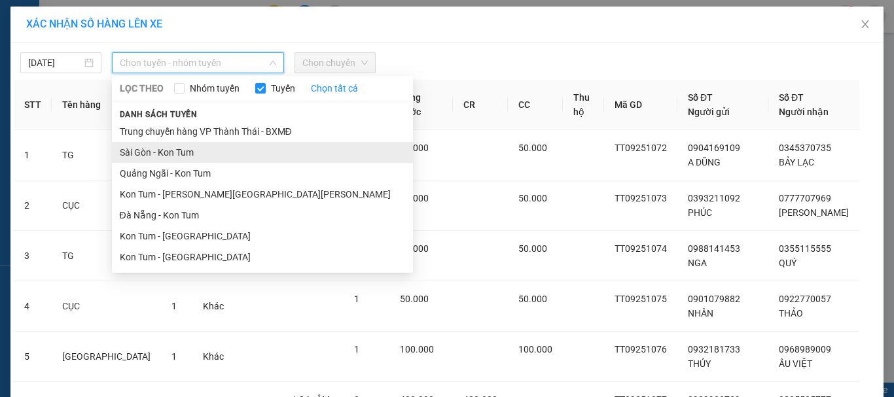
click at [181, 153] on li "Sài Gòn - Kon Tum" at bounding box center [262, 152] width 301 height 21
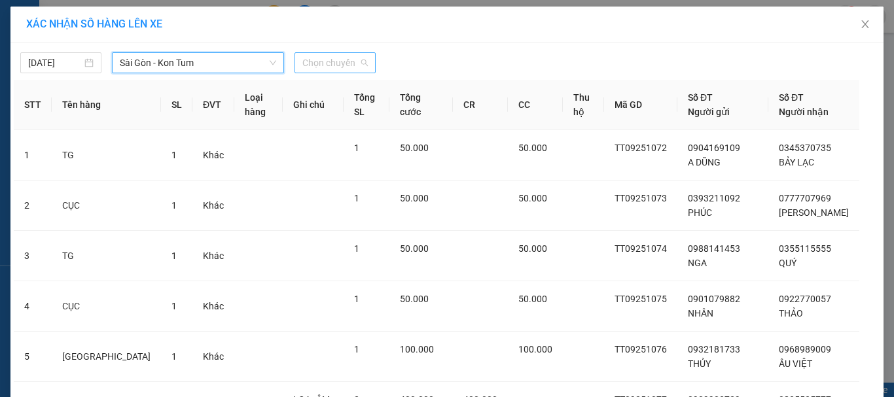
click at [335, 66] on span "Chọn chuyến" at bounding box center [334, 63] width 65 height 20
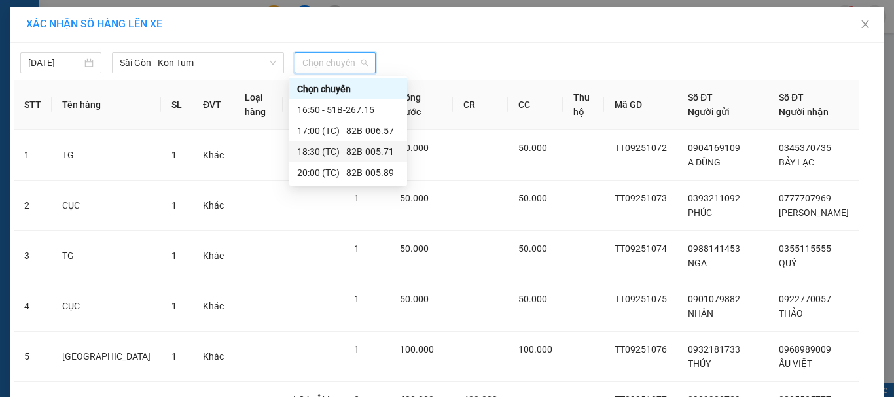
click at [355, 151] on div "18:30 (TC) - 82B-005.71" at bounding box center [348, 152] width 102 height 14
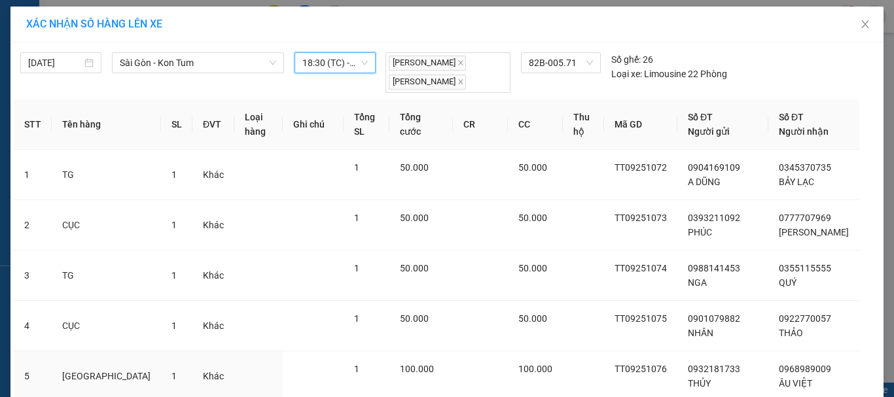
scroll to position [327, 0]
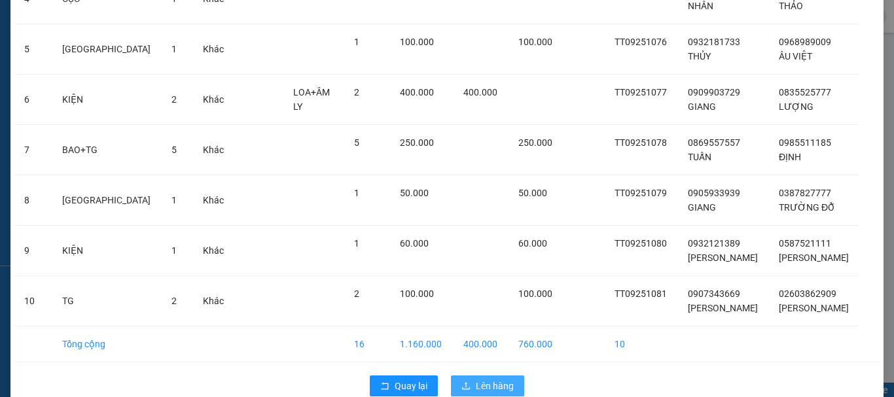
click at [490, 388] on span "Lên hàng" at bounding box center [495, 386] width 38 height 14
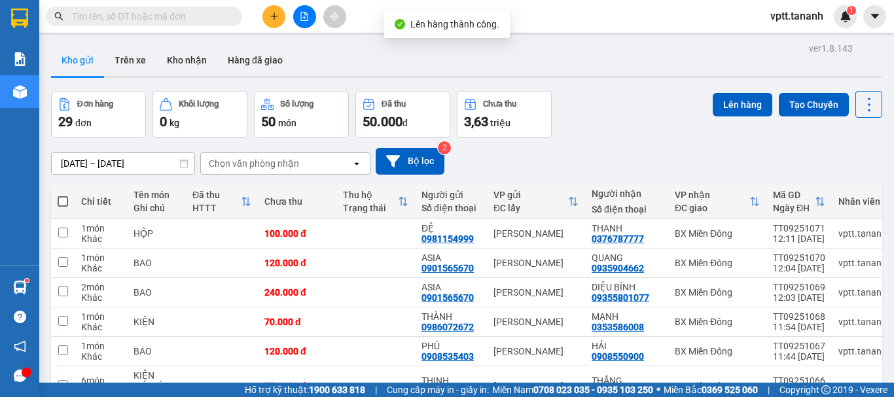
click at [63, 202] on span at bounding box center [63, 201] width 10 height 10
click at [63, 195] on input "checkbox" at bounding box center [63, 195] width 0 height 0
checkbox input "true"
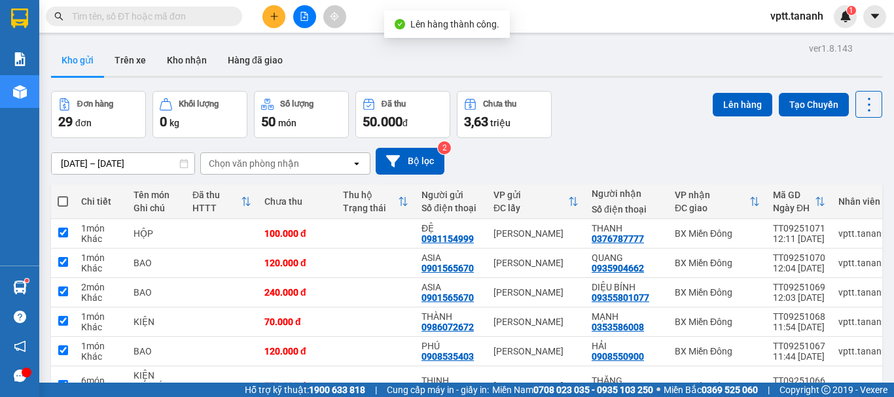
checkbox input "true"
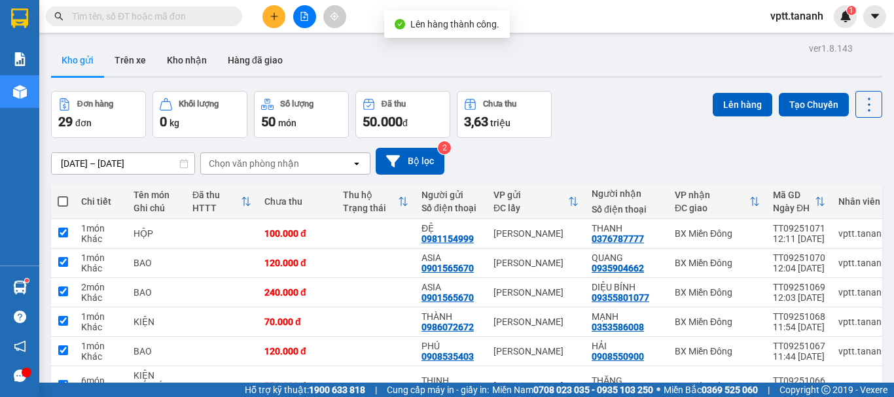
checkbox input "true"
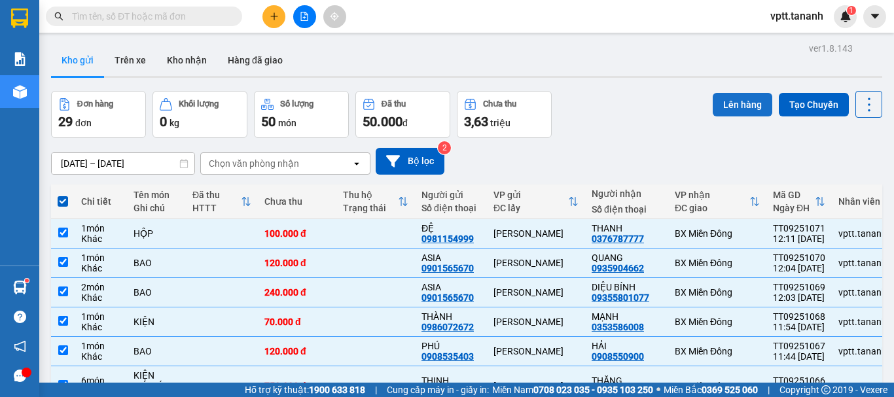
click at [725, 102] on button "Lên hàng" at bounding box center [743, 105] width 60 height 24
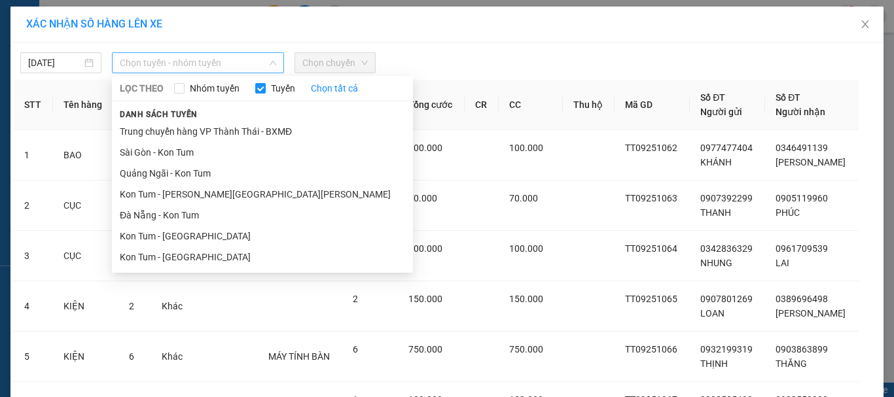
click at [211, 61] on span "Chọn tuyến - nhóm tuyến" at bounding box center [198, 63] width 156 height 20
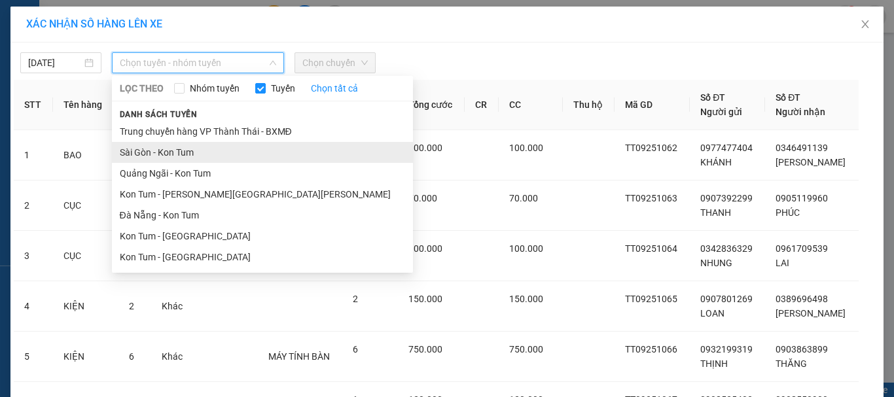
click at [225, 153] on li "Sài Gòn - Kon Tum" at bounding box center [262, 152] width 301 height 21
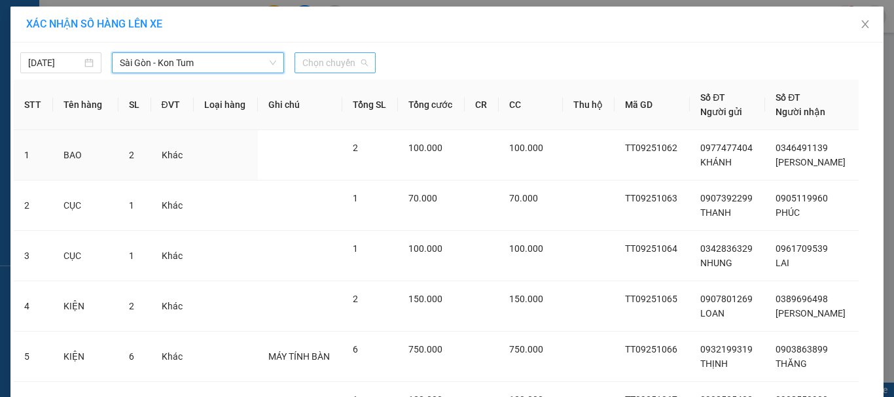
click at [311, 64] on span "Chọn chuyến" at bounding box center [334, 63] width 65 height 20
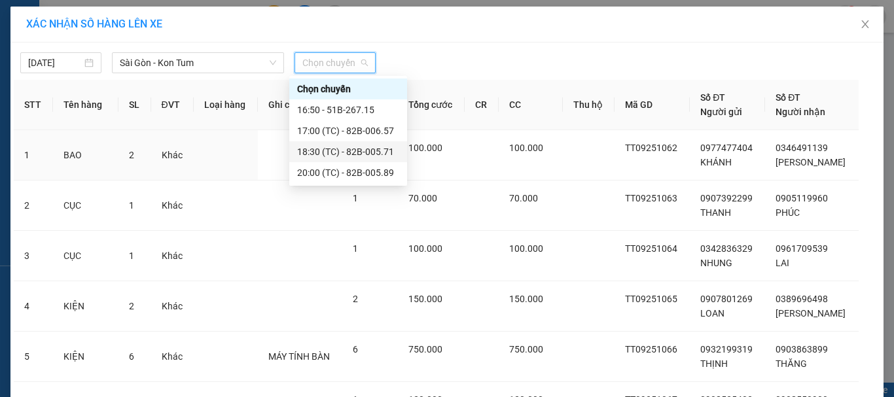
click at [352, 151] on div "18:30 (TC) - 82B-005.71" at bounding box center [348, 152] width 102 height 14
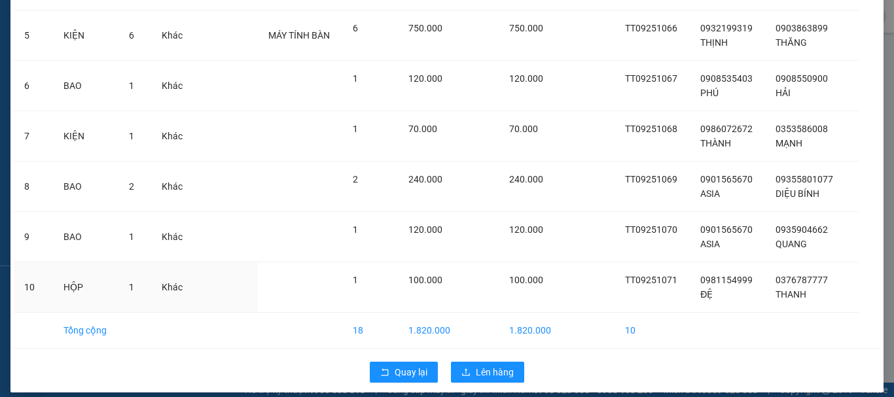
scroll to position [352, 0]
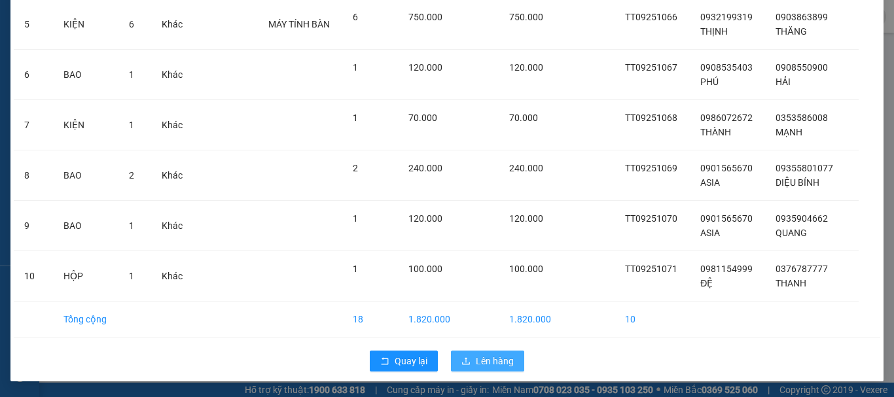
click at [465, 357] on icon "upload" at bounding box center [466, 361] width 9 height 9
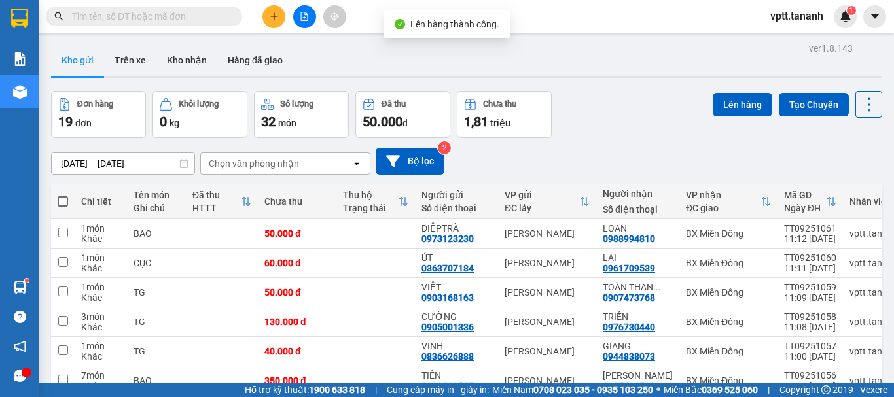
click at [61, 201] on span at bounding box center [63, 201] width 10 height 10
click at [63, 195] on input "checkbox" at bounding box center [63, 195] width 0 height 0
checkbox input "true"
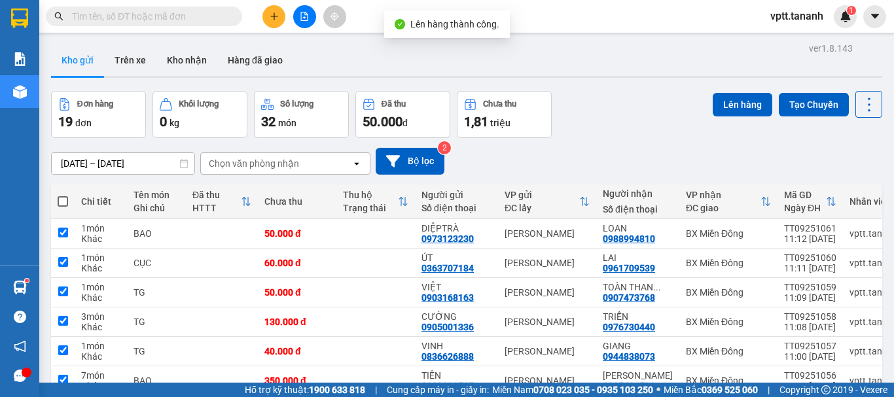
checkbox input "true"
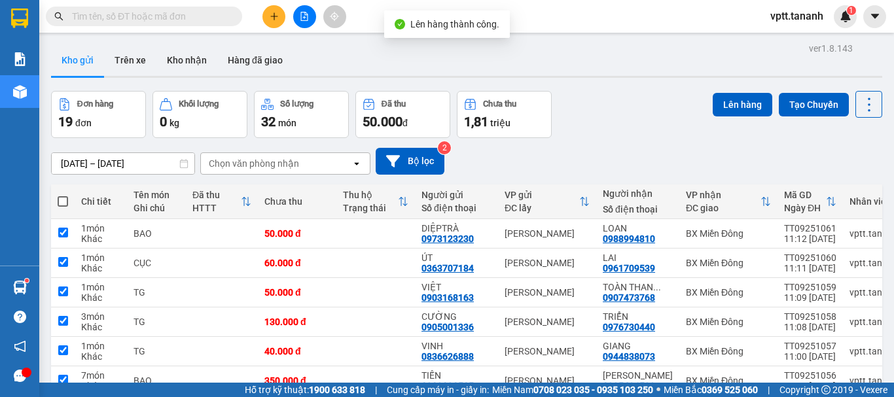
checkbox input "true"
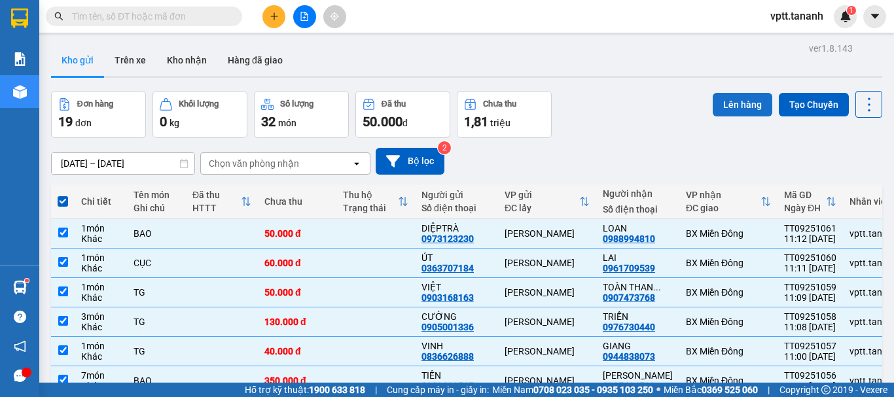
click at [737, 105] on button "Lên hàng" at bounding box center [743, 105] width 60 height 24
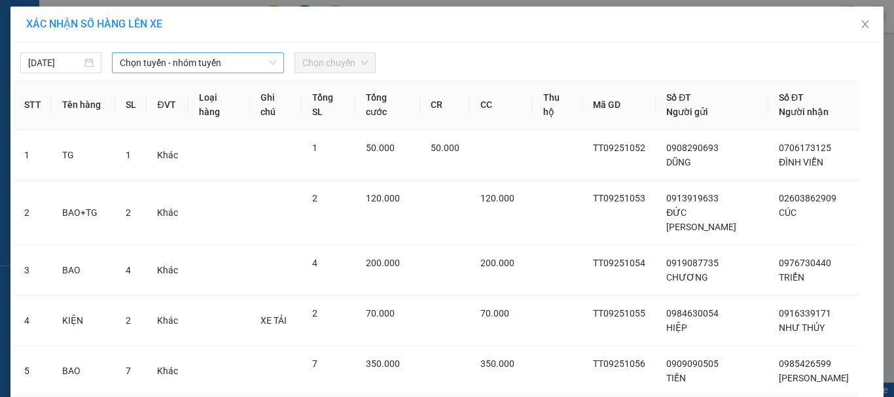
click at [135, 62] on span "Chọn tuyến - nhóm tuyến" at bounding box center [198, 63] width 156 height 20
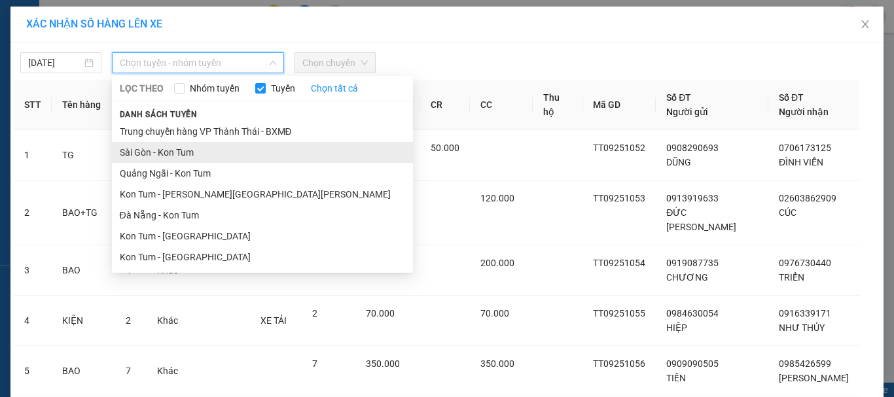
click at [198, 153] on li "Sài Gòn - Kon Tum" at bounding box center [262, 152] width 301 height 21
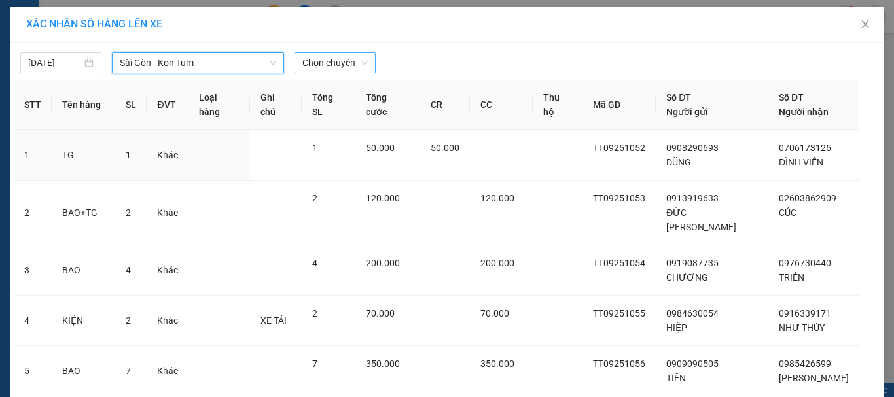
click at [321, 64] on span "Chọn chuyến" at bounding box center [334, 63] width 65 height 20
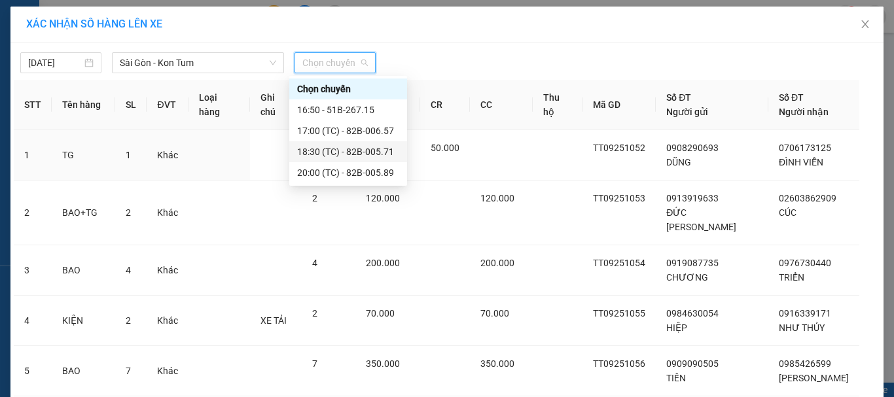
click at [352, 151] on div "18:30 (TC) - 82B-005.71" at bounding box center [348, 152] width 102 height 14
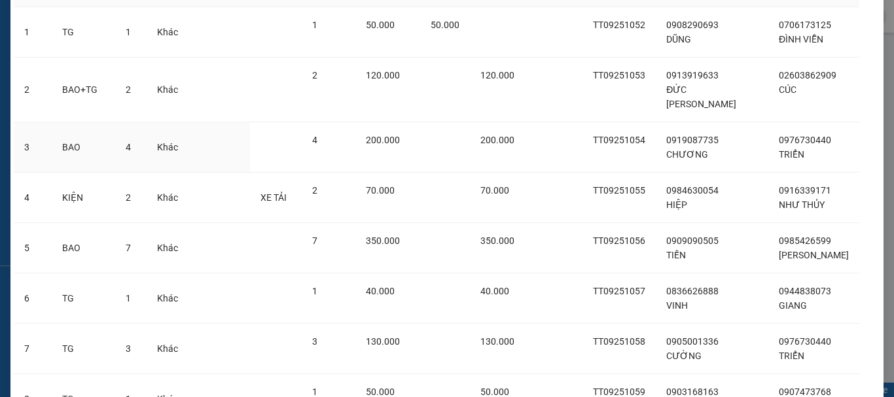
scroll to position [352, 0]
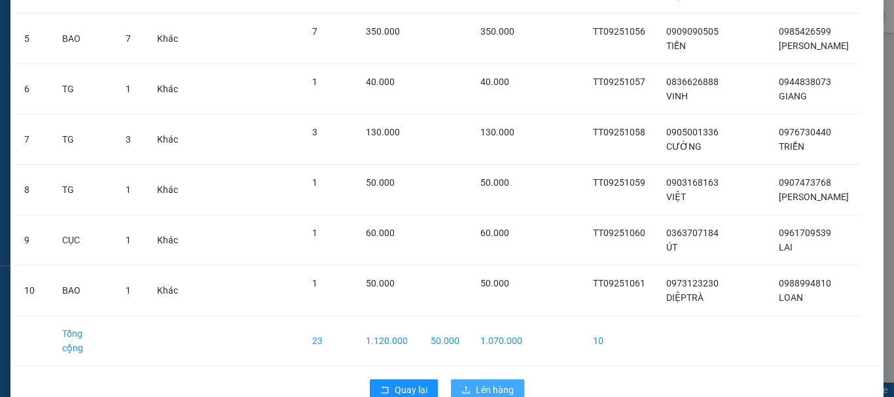
click at [503, 383] on span "Lên hàng" at bounding box center [495, 390] width 38 height 14
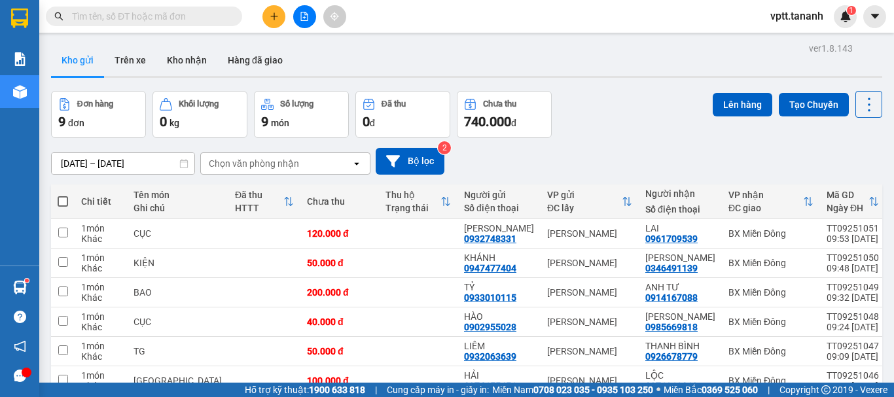
click at [62, 202] on span at bounding box center [63, 201] width 10 height 10
click at [63, 195] on input "checkbox" at bounding box center [63, 195] width 0 height 0
checkbox input "true"
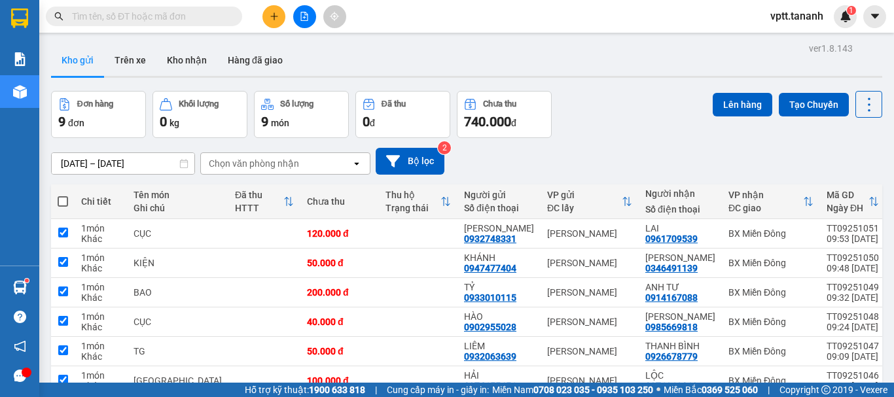
checkbox input "true"
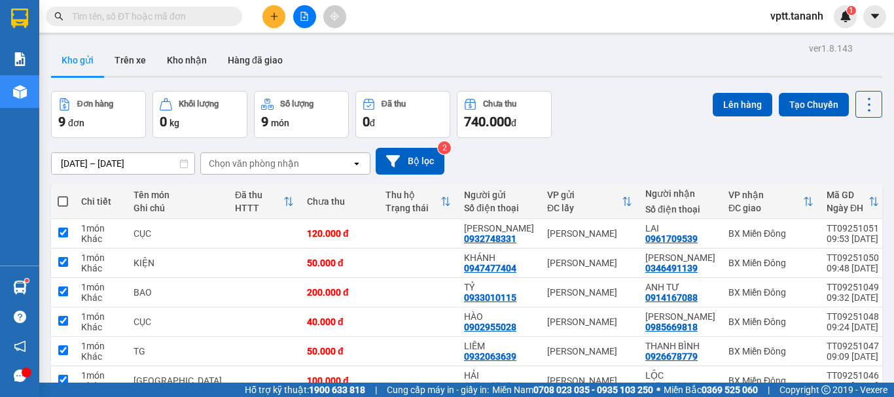
checkbox input "true"
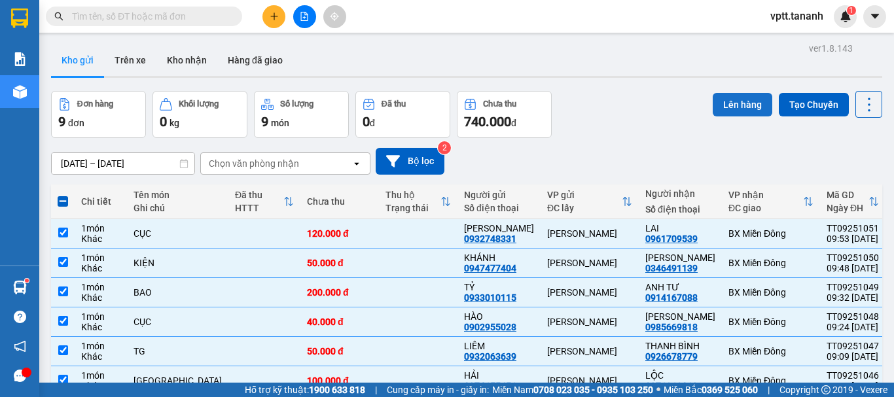
click at [720, 103] on button "Lên hàng" at bounding box center [743, 105] width 60 height 24
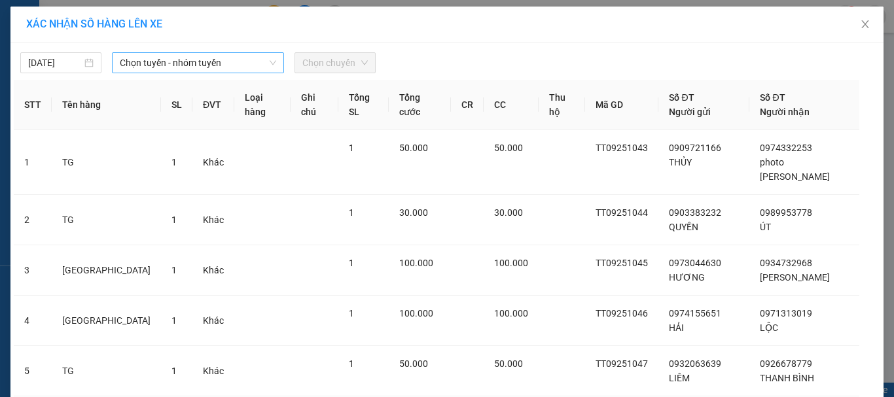
click at [215, 65] on span "Chọn tuyến - nhóm tuyến" at bounding box center [198, 63] width 156 height 20
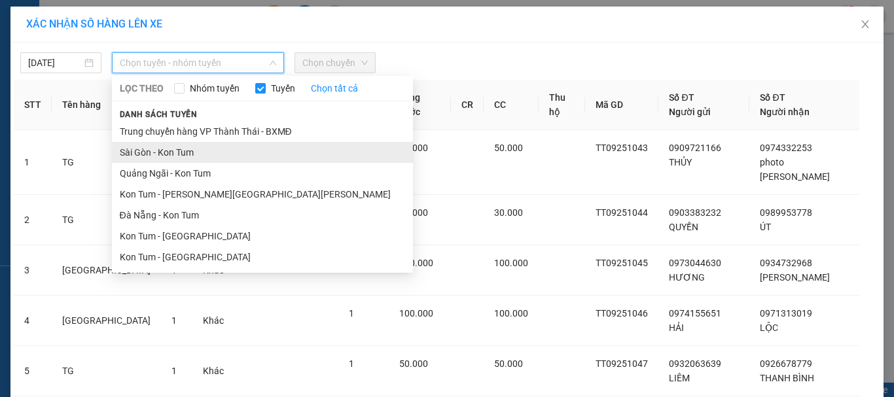
click at [197, 151] on li "Sài Gòn - Kon Tum" at bounding box center [262, 152] width 301 height 21
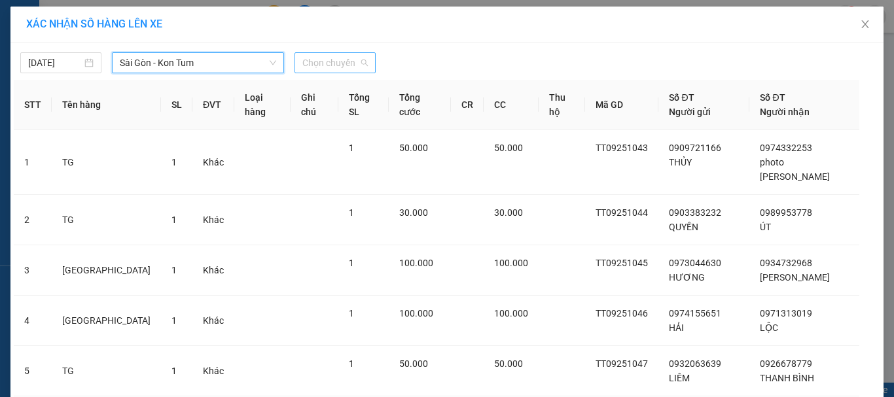
click at [321, 64] on span "Chọn chuyến" at bounding box center [334, 63] width 65 height 20
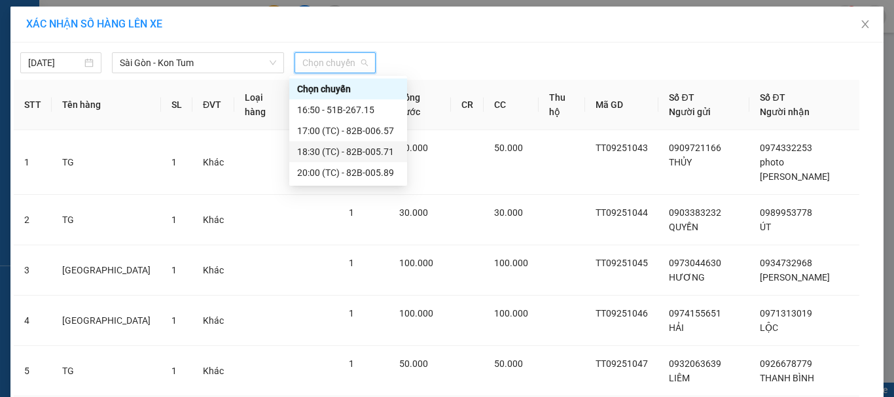
click at [341, 151] on div "18:30 (TC) - 82B-005.71" at bounding box center [348, 152] width 102 height 14
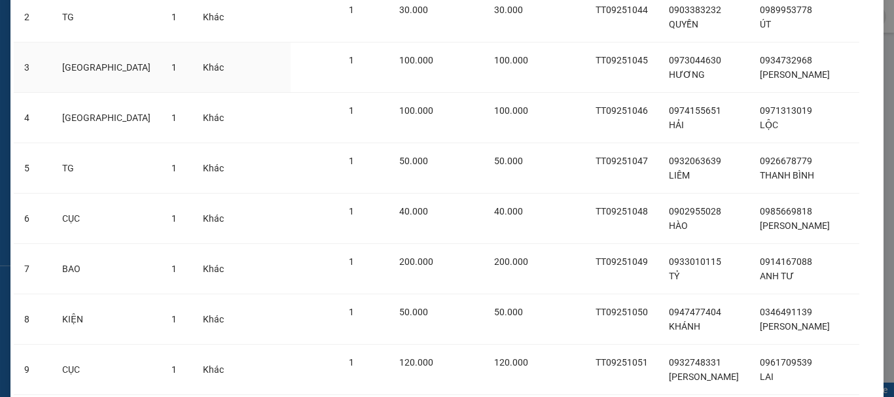
scroll to position [302, 0]
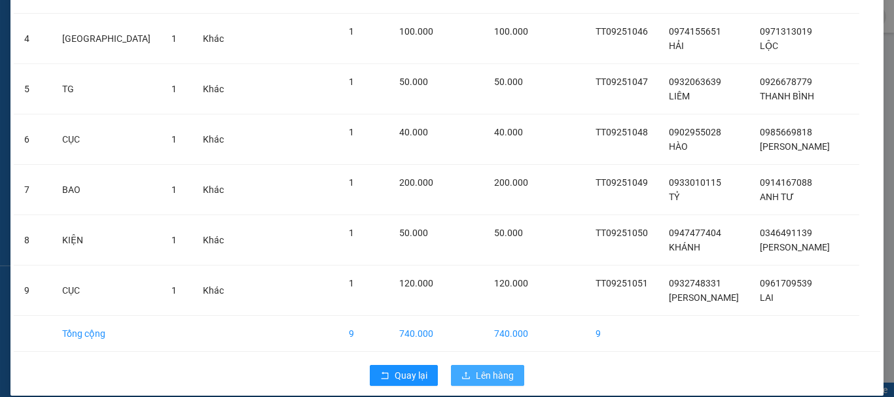
click at [496, 369] on span "Lên hàng" at bounding box center [495, 376] width 38 height 14
